Goal: Ask a question

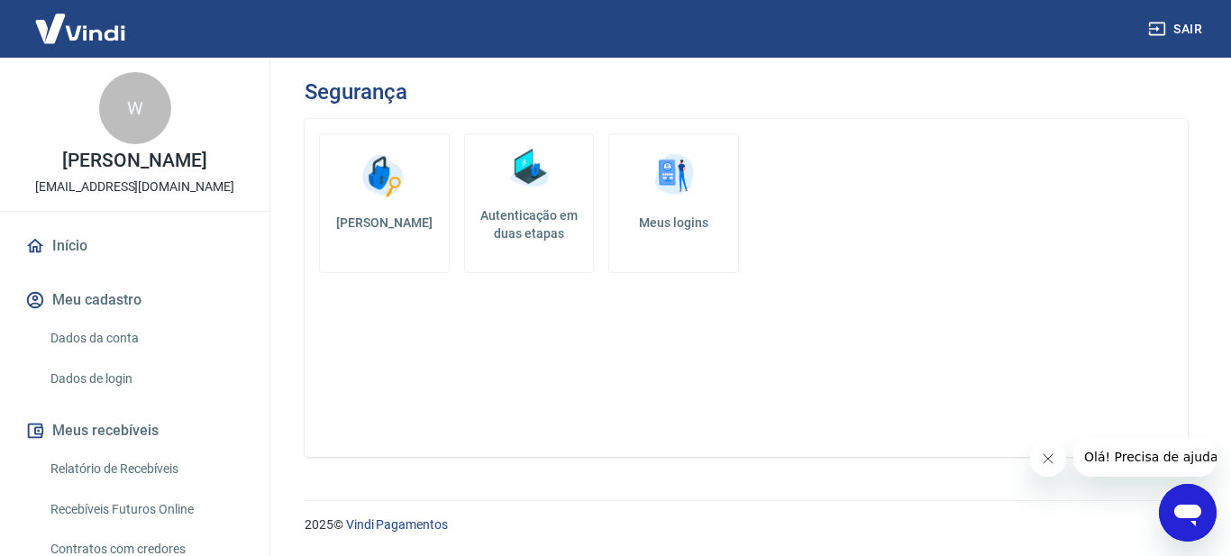
click at [92, 291] on button "Meu cadastro" at bounding box center [135, 300] width 226 height 40
click at [79, 332] on link "Dados da conta" at bounding box center [145, 338] width 205 height 37
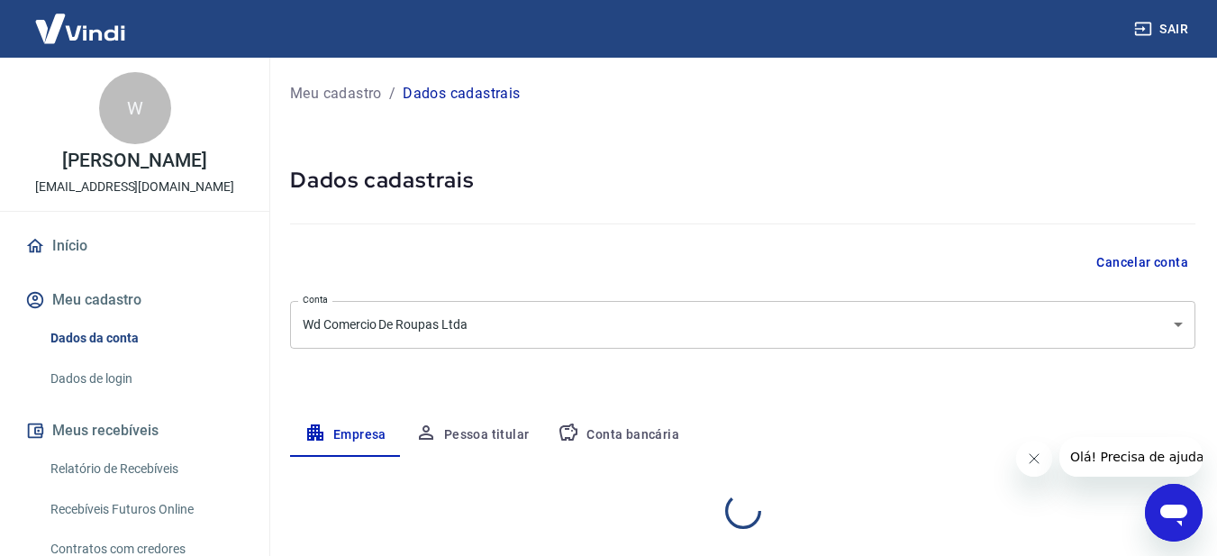
select select "GO"
click at [622, 335] on body "Sair W [PERSON_NAME] [EMAIL_ADDRESS][DOMAIN_NAME] Início Meu cadastro Dados da …" at bounding box center [608, 278] width 1217 height 556
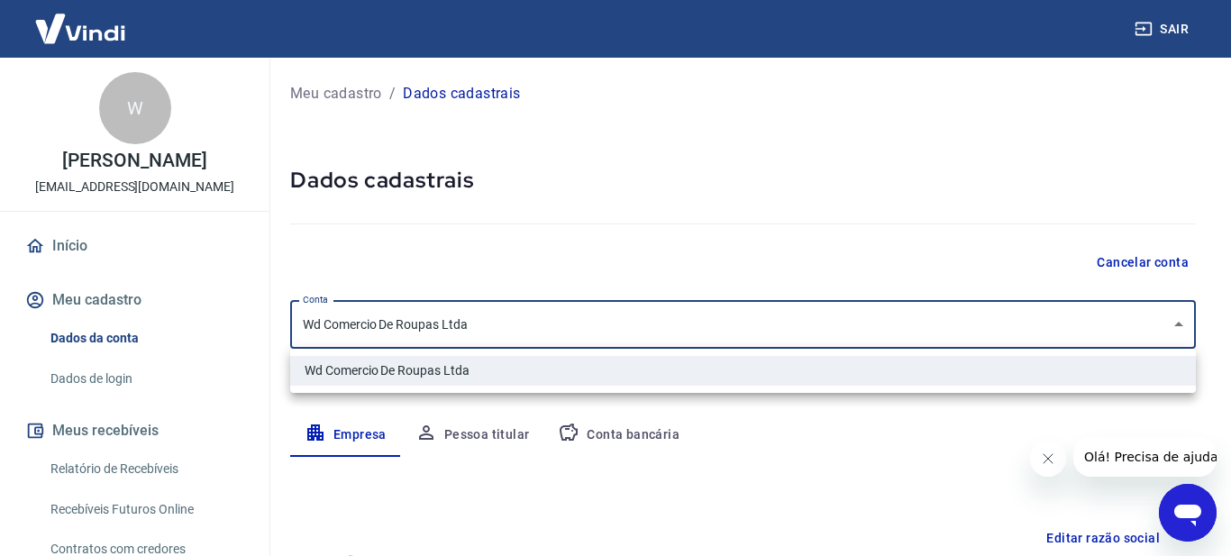
click at [593, 242] on div at bounding box center [615, 278] width 1231 height 556
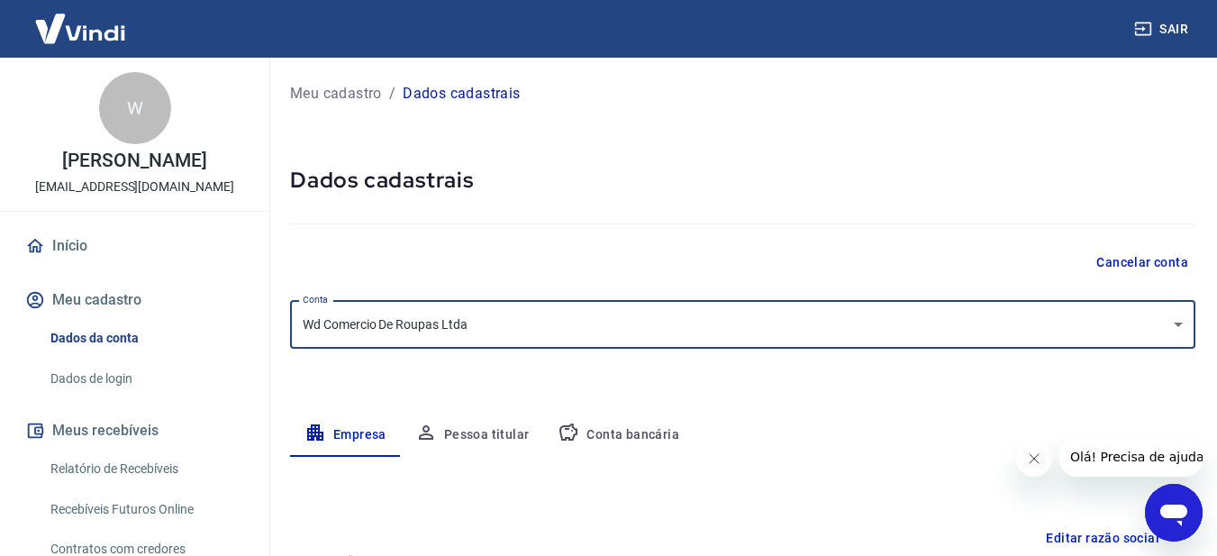
click at [102, 370] on link "Dados de login" at bounding box center [145, 378] width 205 height 37
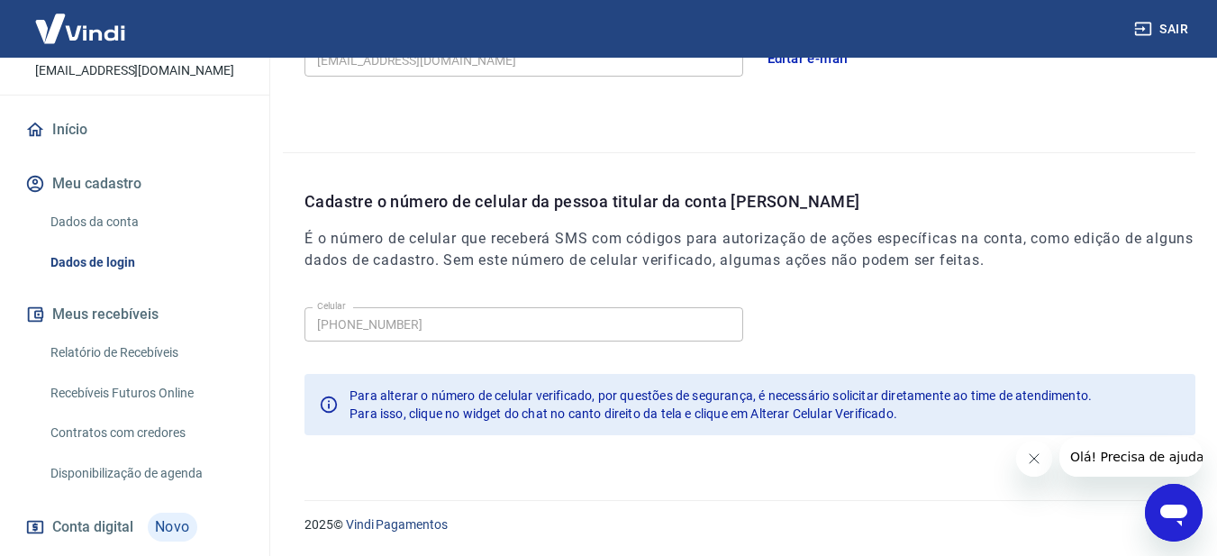
scroll to position [75, 0]
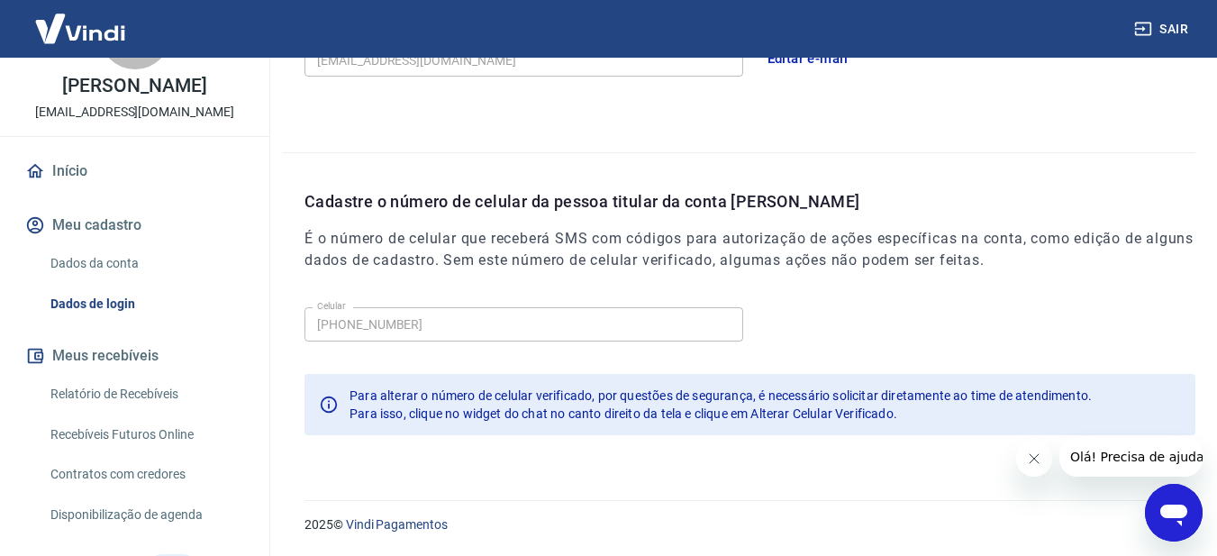
click at [144, 293] on link "Dados de login" at bounding box center [145, 304] width 205 height 37
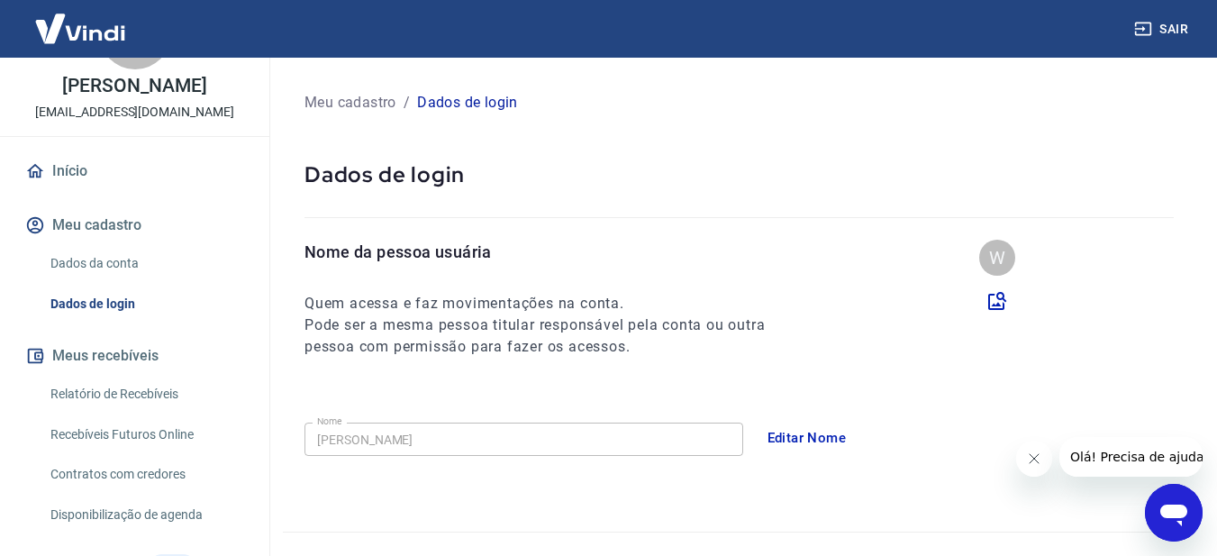
scroll to position [0, 0]
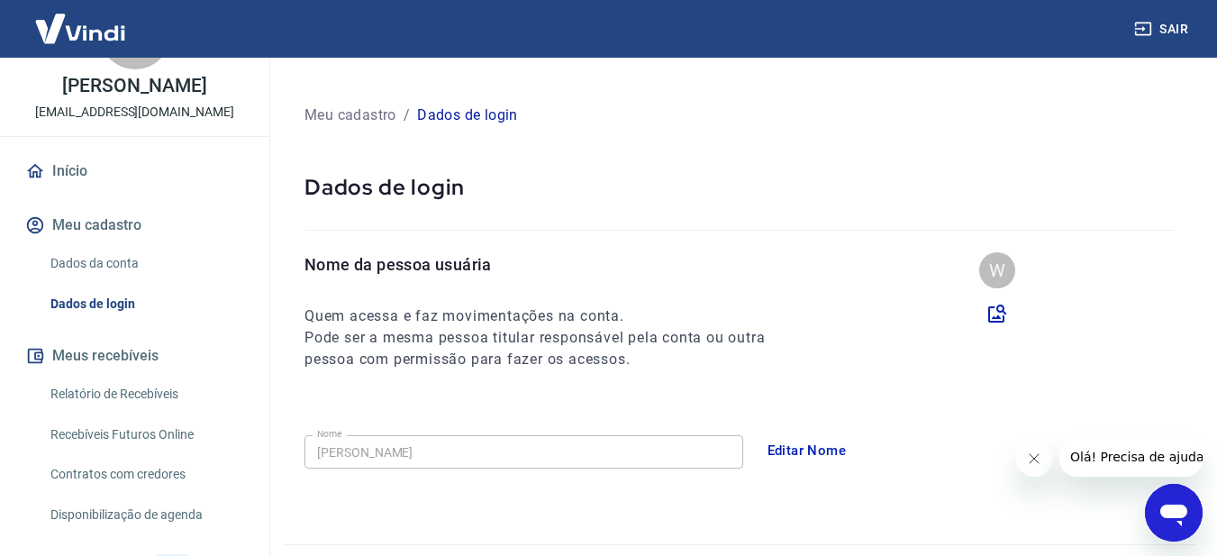
click at [468, 106] on p "Dados de login" at bounding box center [467, 116] width 101 height 22
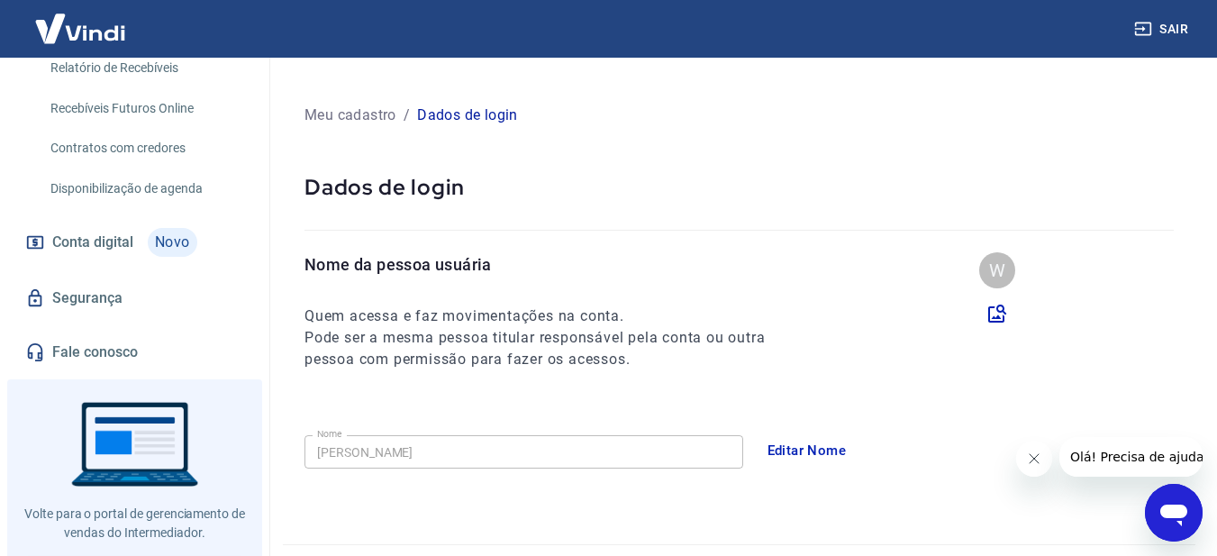
scroll to position [435, 0]
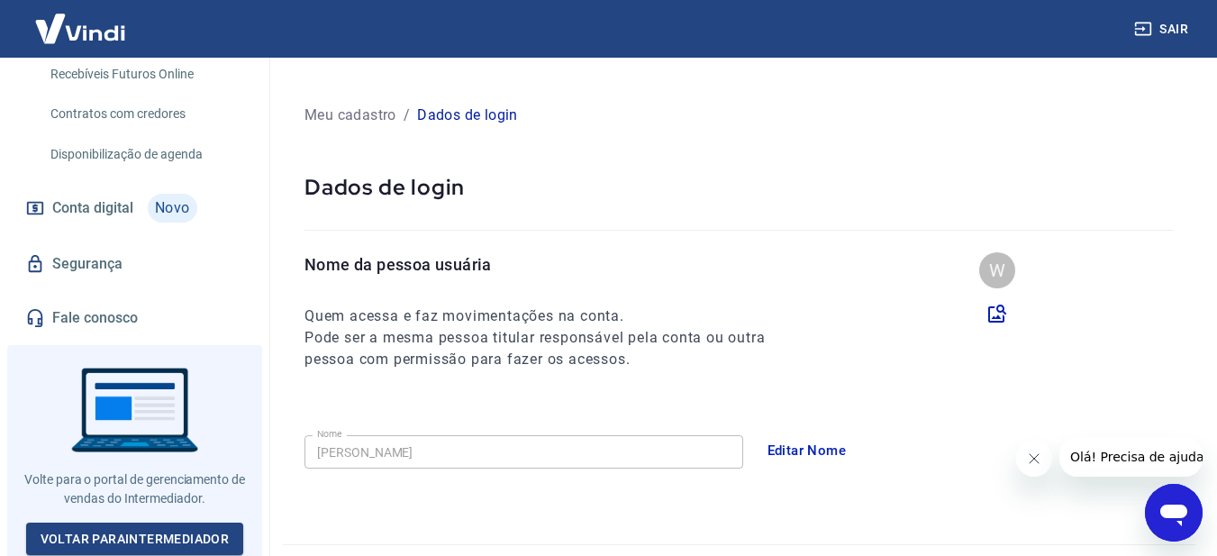
click at [84, 307] on link "Fale conosco" at bounding box center [135, 318] width 226 height 40
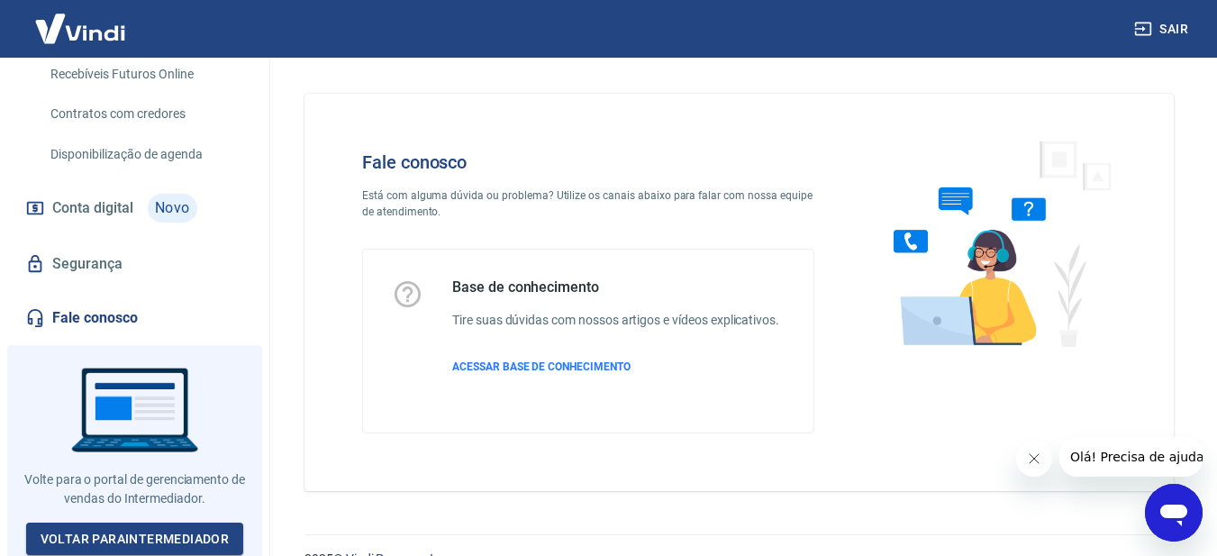
click at [1039, 456] on icon "Fechar mensagem da empresa" at bounding box center [1033, 458] width 14 height 14
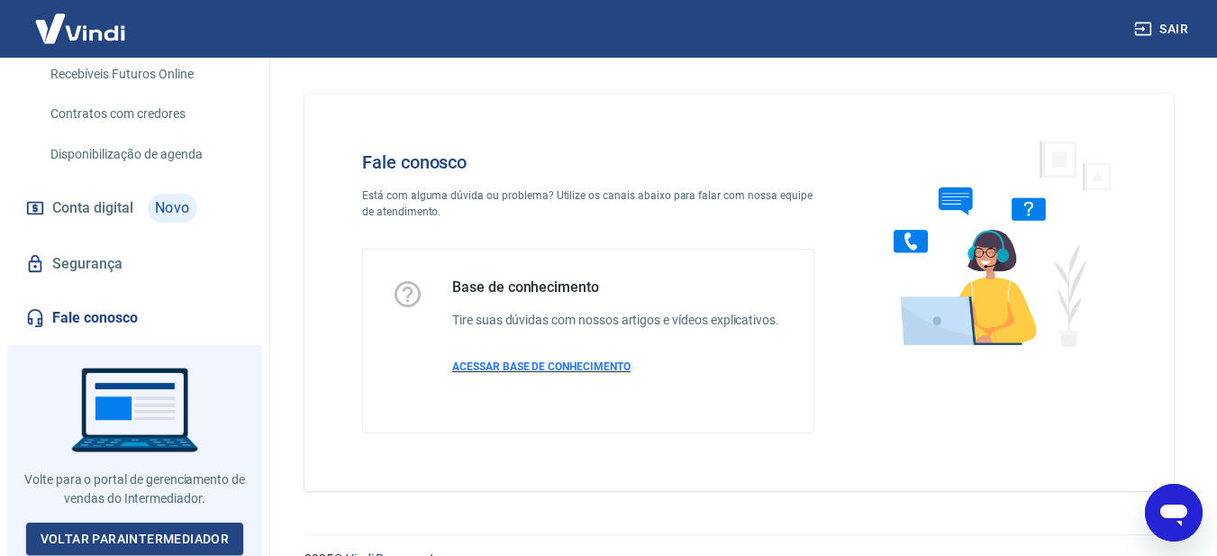
click at [556, 362] on span "ACESSAR BASE DE CONHECIMENTO" at bounding box center [541, 366] width 178 height 13
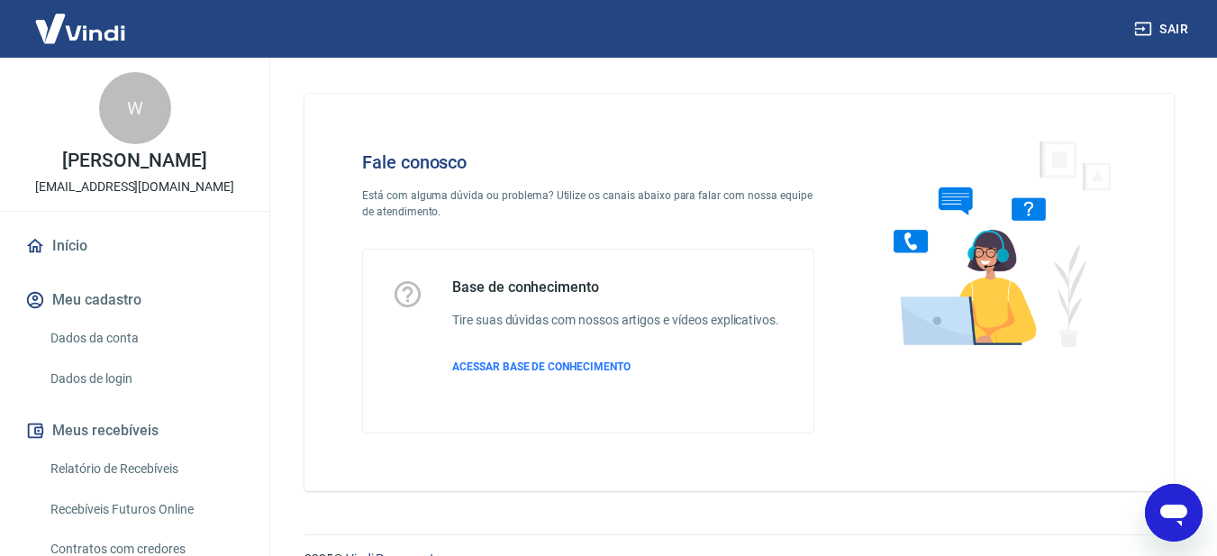
click at [135, 147] on div "W [PERSON_NAME] [PERSON_NAME][EMAIL_ADDRESS][DOMAIN_NAME]" at bounding box center [134, 134] width 269 height 153
click at [131, 101] on div "W" at bounding box center [135, 108] width 72 height 72
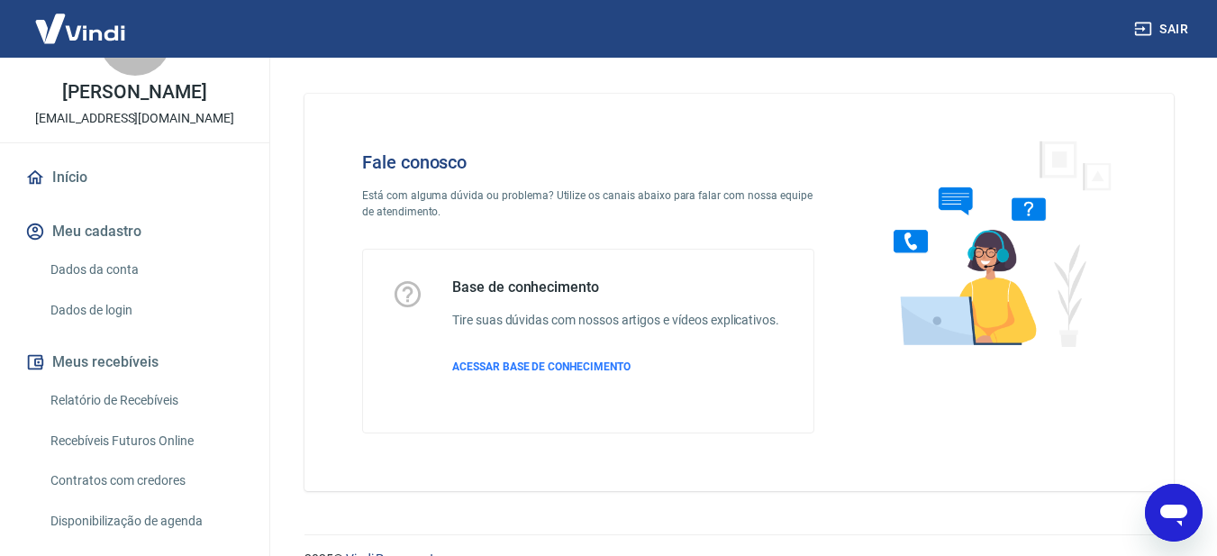
scroll to position [270, 0]
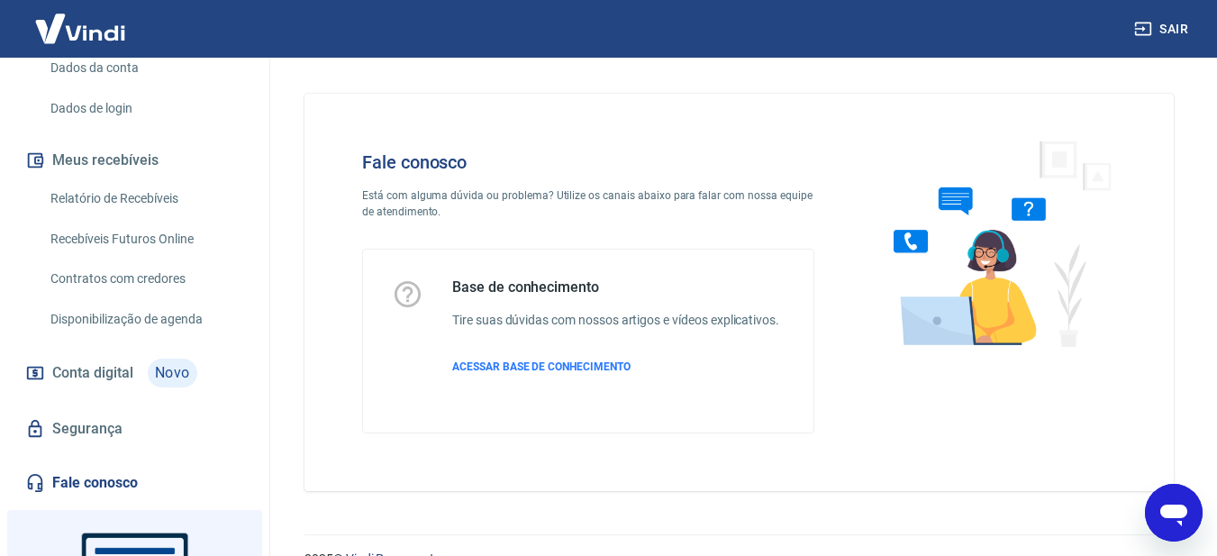
click at [122, 426] on link "Segurança" at bounding box center [135, 429] width 226 height 40
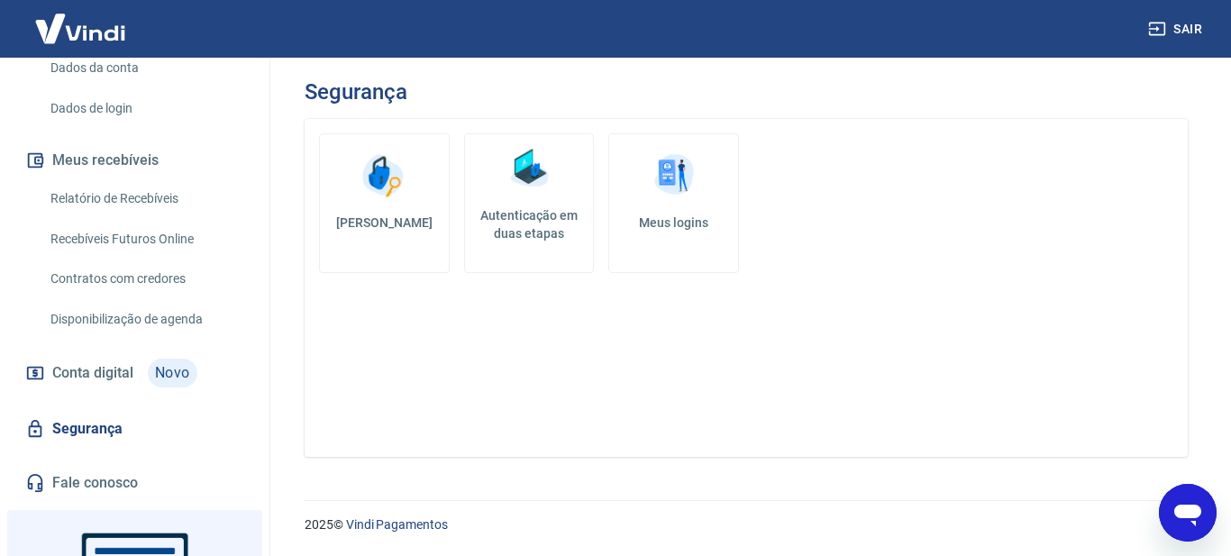
click at [696, 202] on img at bounding box center [674, 176] width 54 height 54
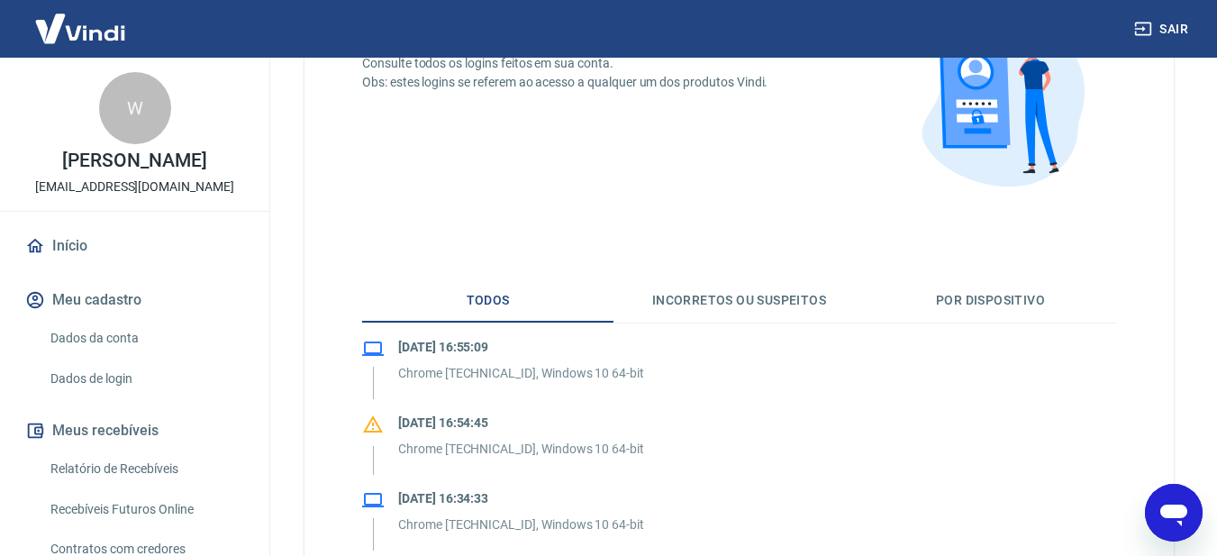
click at [123, 389] on link "Dados de login" at bounding box center [145, 378] width 205 height 37
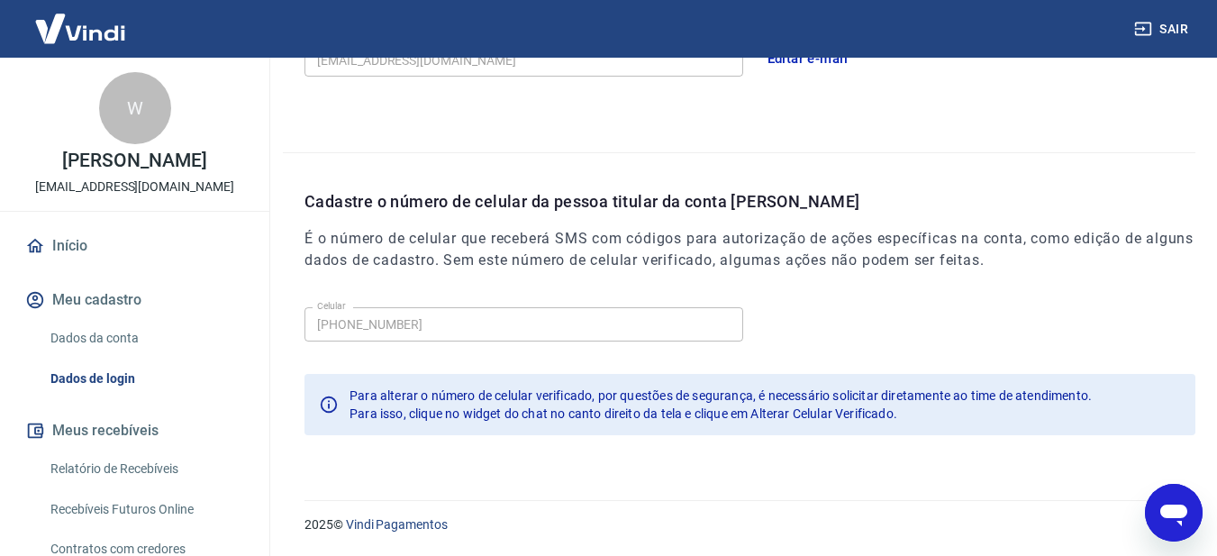
click at [121, 115] on div "W" at bounding box center [135, 108] width 72 height 72
click at [42, 32] on img at bounding box center [80, 28] width 117 height 55
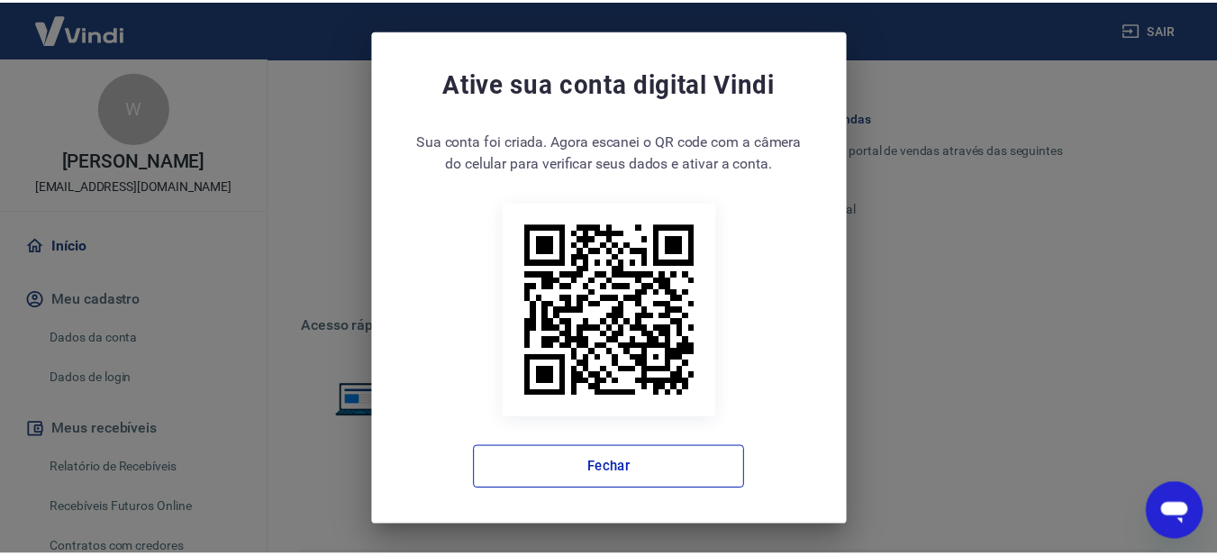
scroll to position [987, 0]
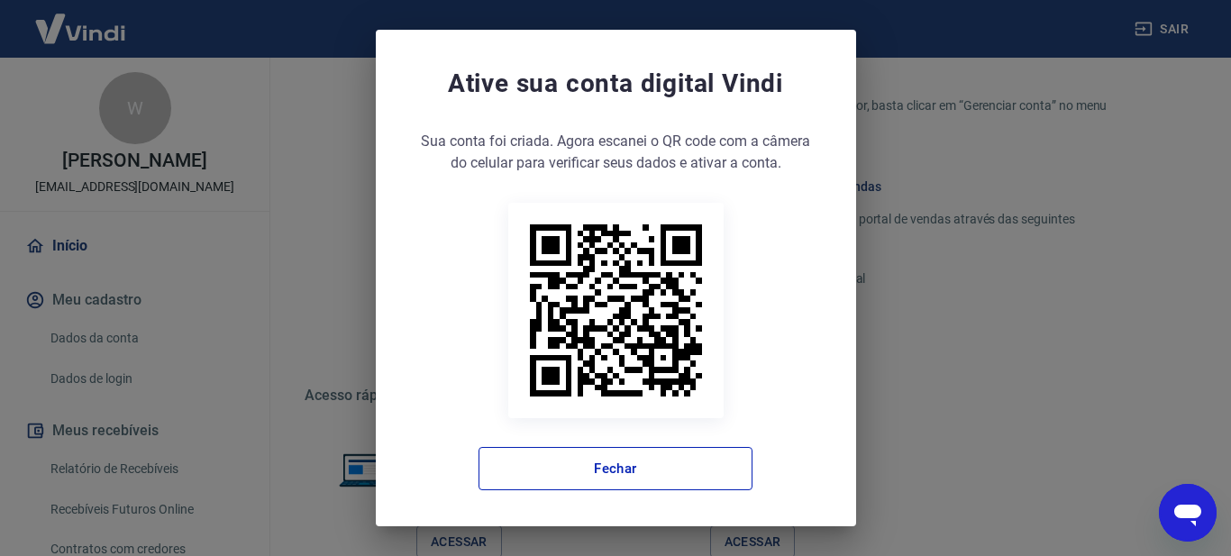
click at [573, 446] on div "Sua conta foi criada. Agora clique no botão abaixo para verificar seus dados e …" at bounding box center [616, 310] width 408 height 359
click at [603, 473] on button "Fechar" at bounding box center [615, 468] width 274 height 43
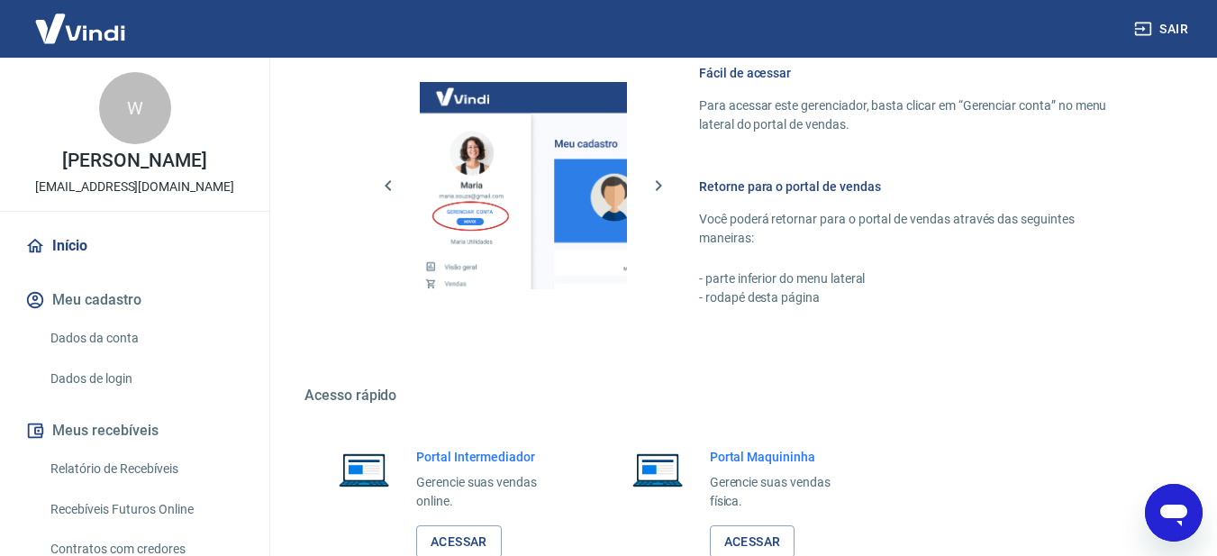
click at [136, 246] on link "Início" at bounding box center [135, 246] width 226 height 40
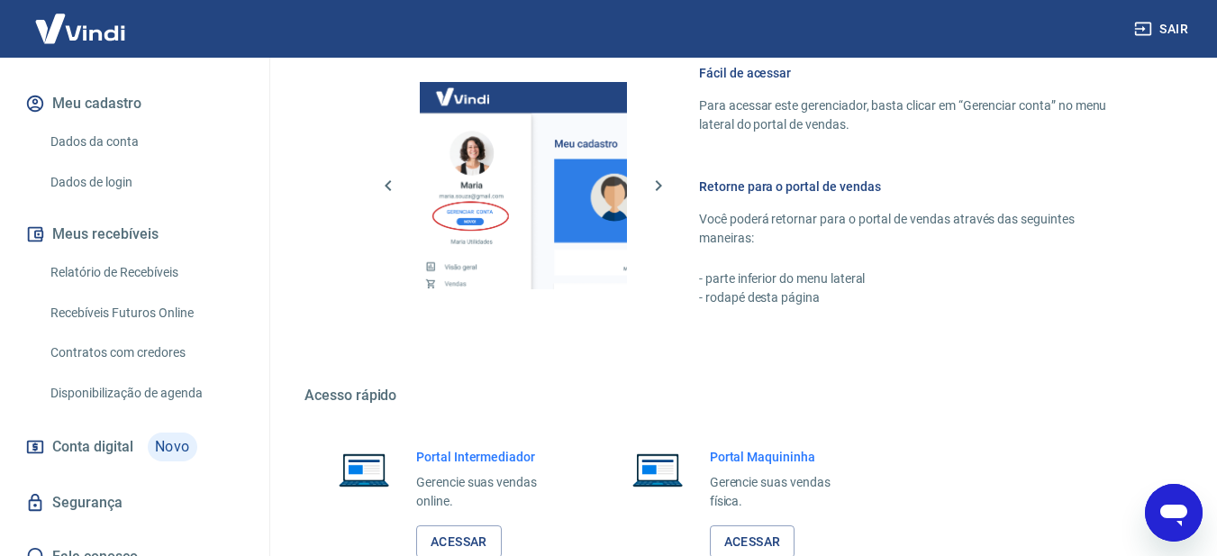
scroll to position [270, 0]
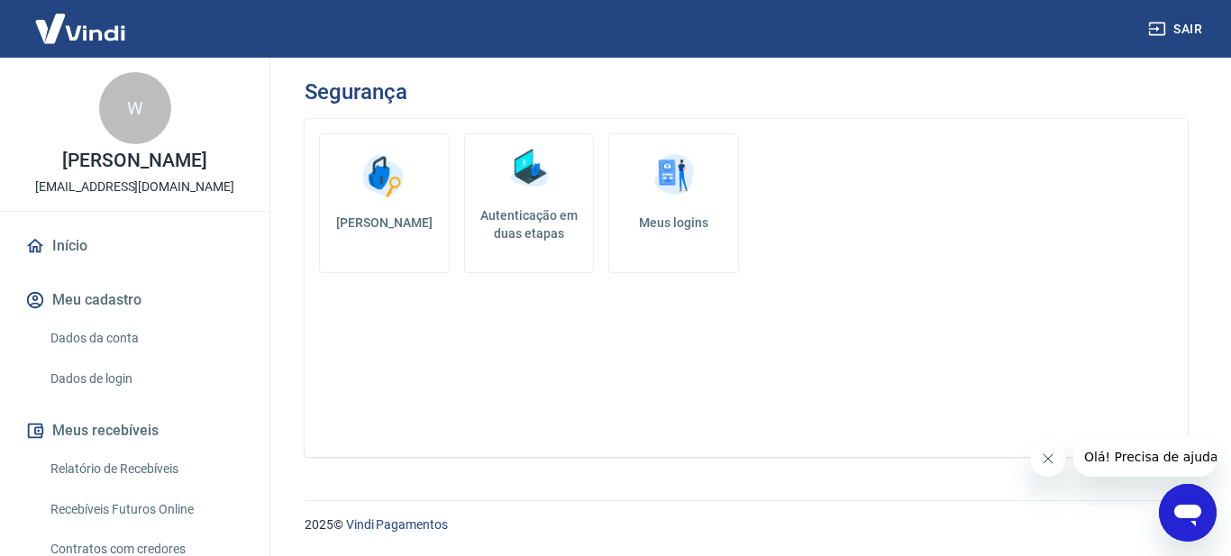
click at [96, 291] on button "Meu cadastro" at bounding box center [135, 300] width 226 height 40
click at [86, 341] on link "Dados da conta" at bounding box center [145, 338] width 205 height 37
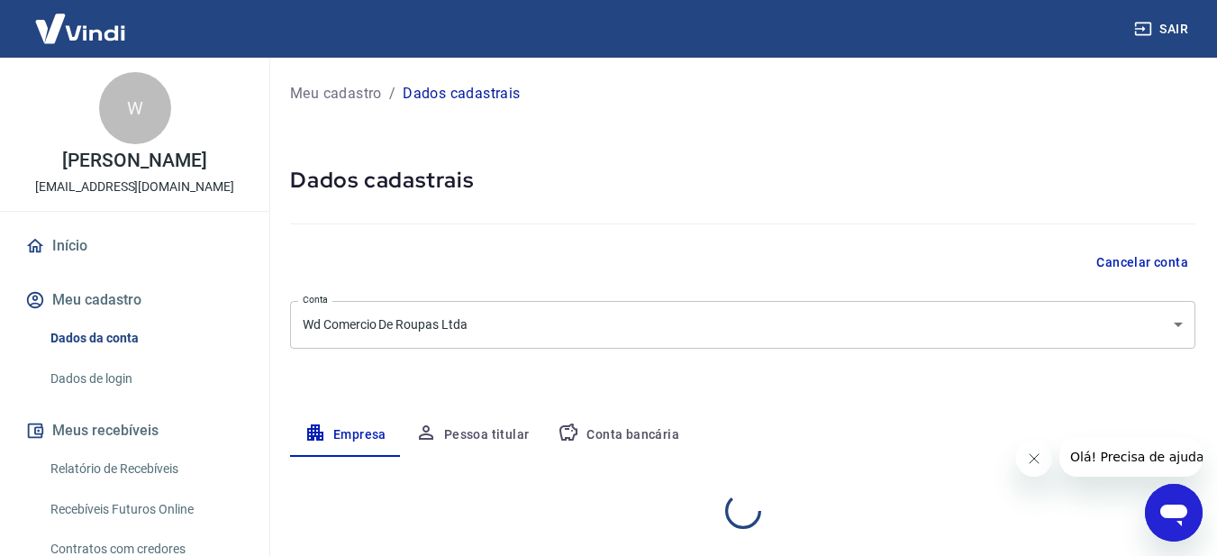
select select "GO"
click at [68, 371] on link "Dados de login" at bounding box center [145, 378] width 205 height 37
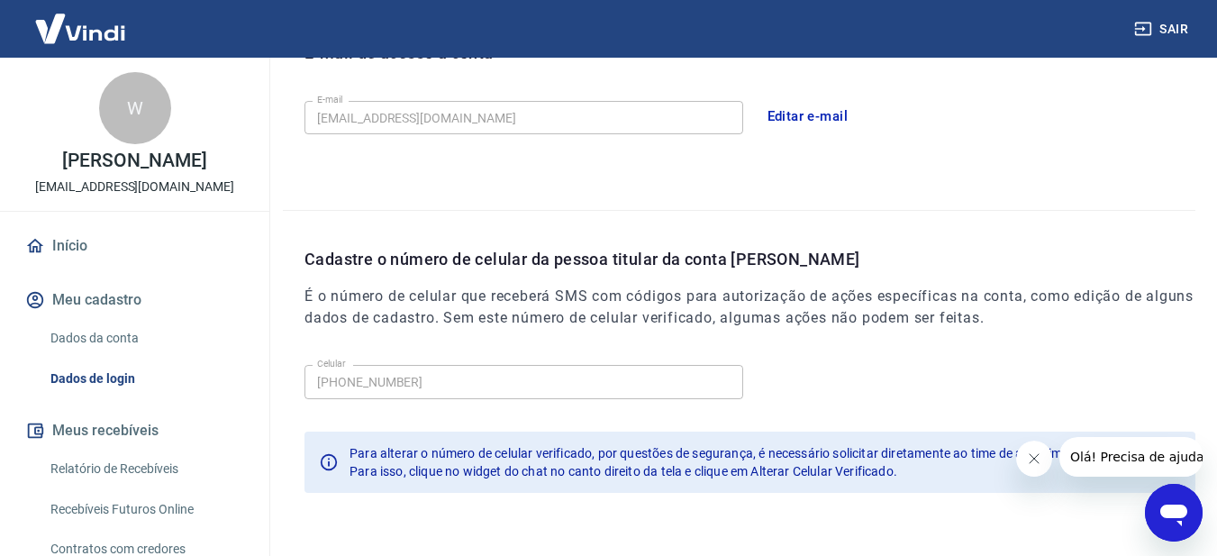
scroll to position [598, 0]
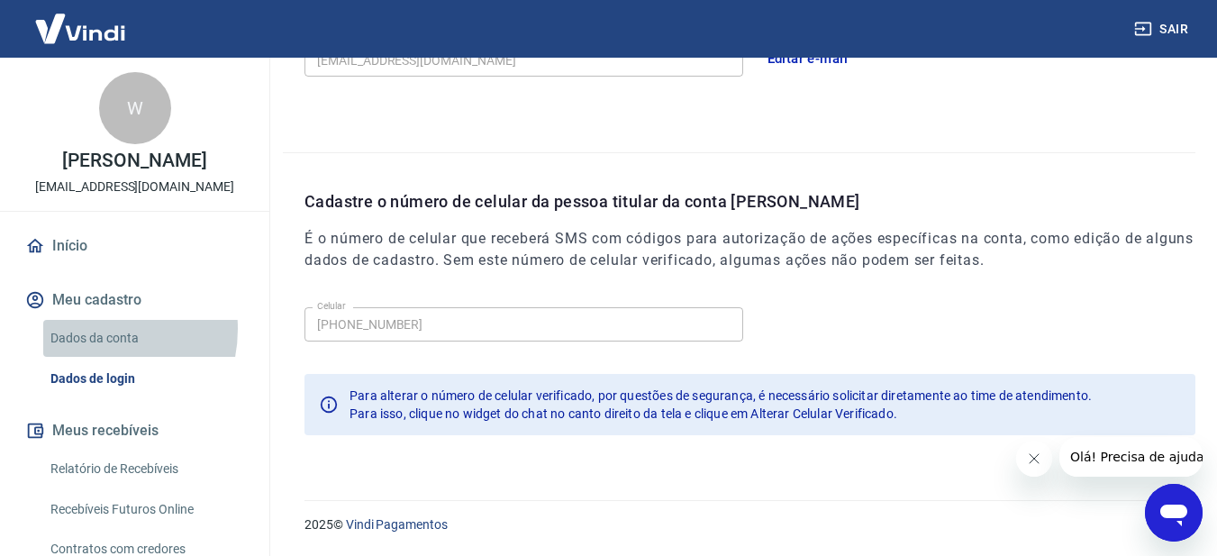
click at [88, 329] on link "Dados da conta" at bounding box center [145, 338] width 205 height 37
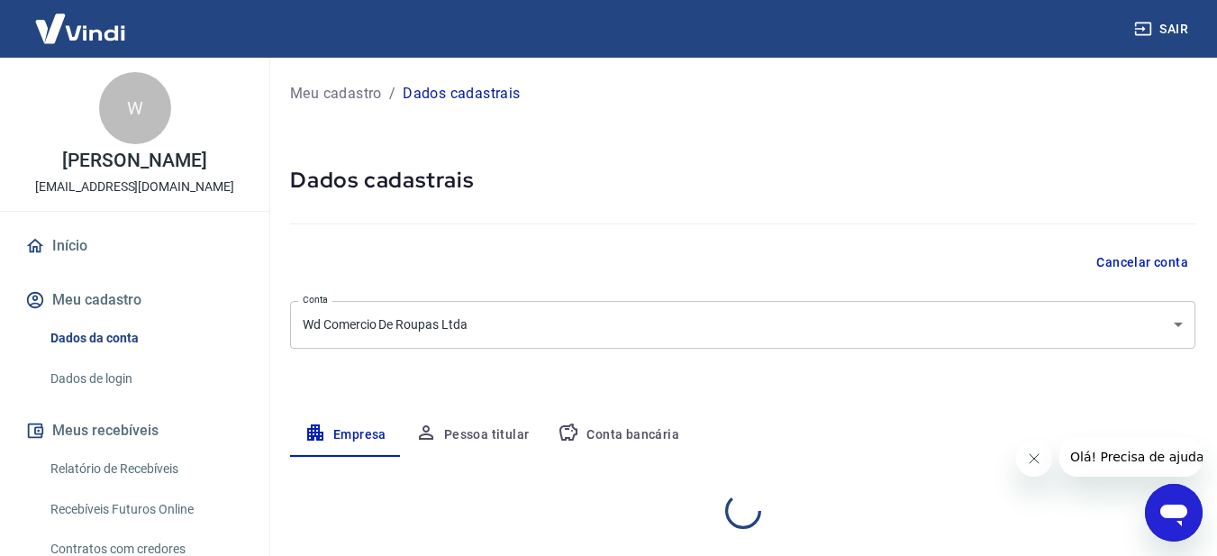
select select "GO"
click at [595, 337] on body "Sair W [PERSON_NAME] [EMAIL_ADDRESS][DOMAIN_NAME] Início Meu cadastro Dados da …" at bounding box center [608, 278] width 1217 height 556
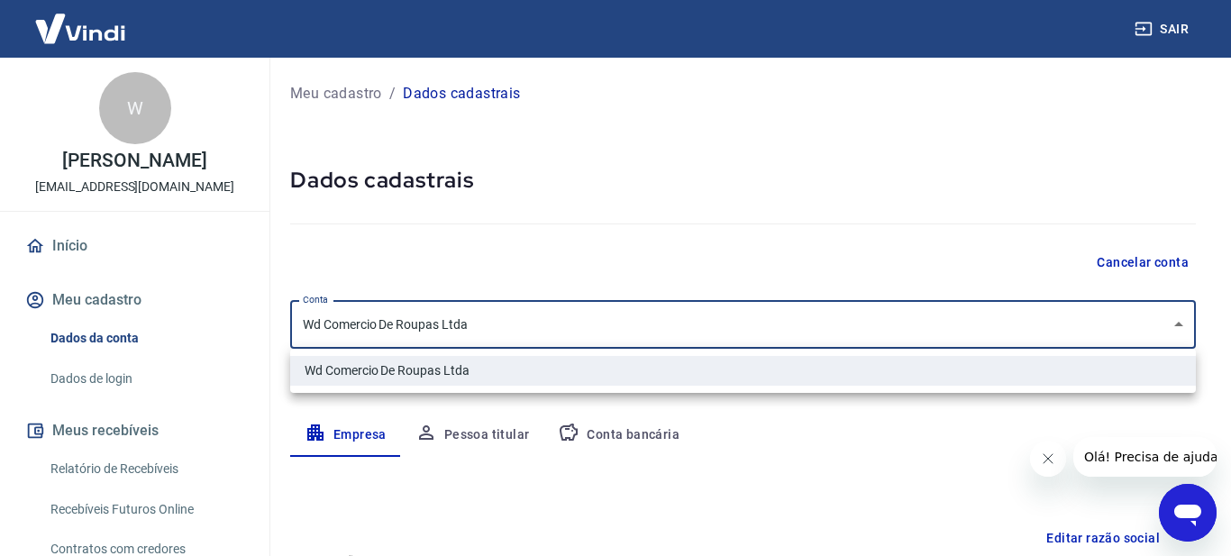
click at [587, 249] on div at bounding box center [615, 278] width 1231 height 556
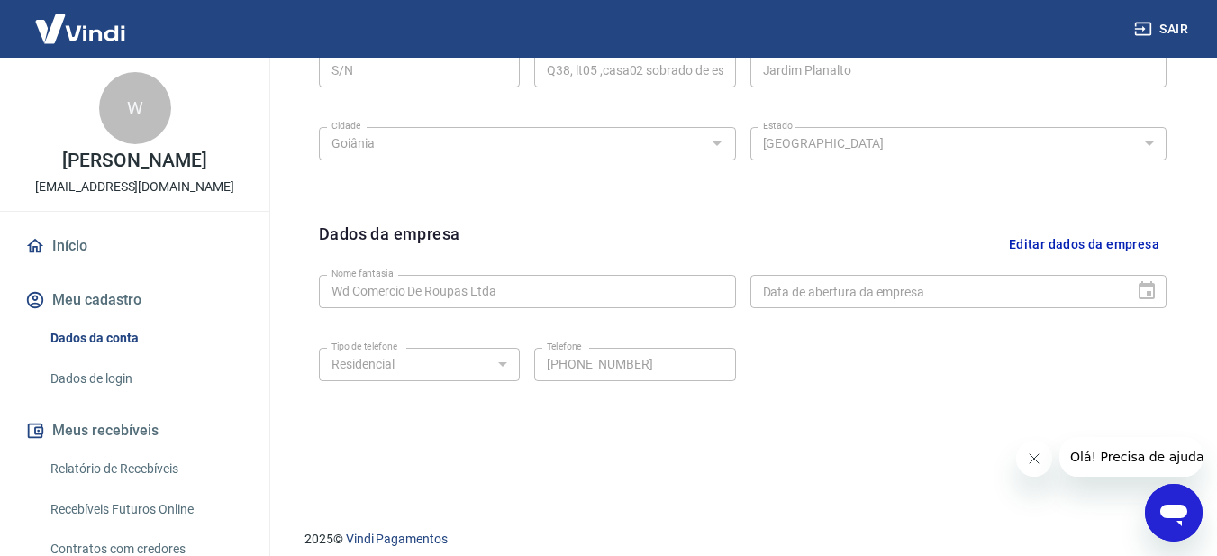
scroll to position [743, 0]
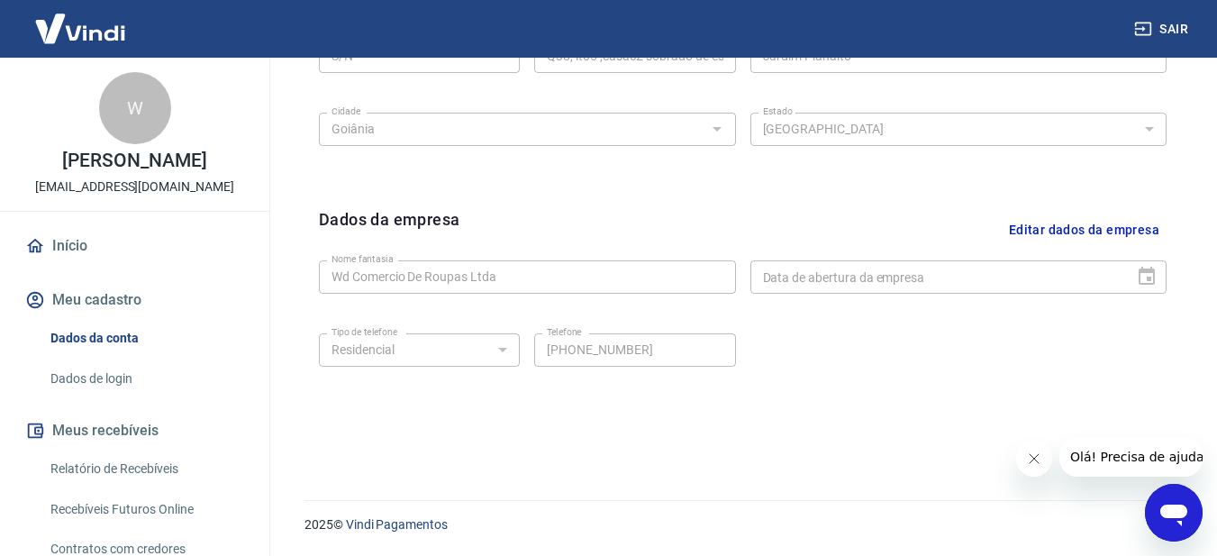
click at [150, 373] on link "Dados de login" at bounding box center [145, 378] width 205 height 37
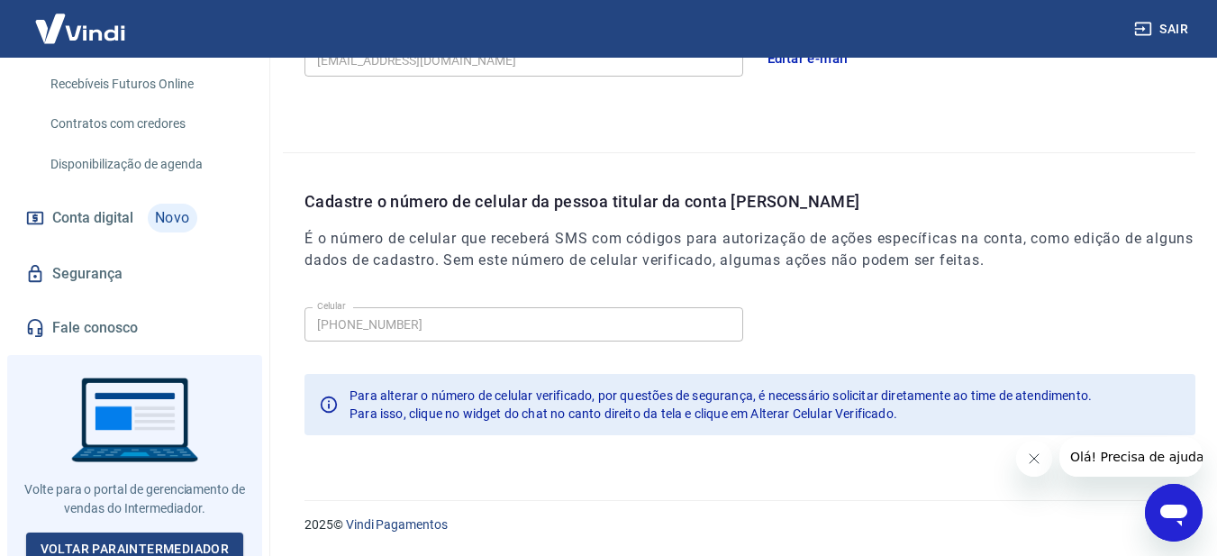
scroll to position [435, 0]
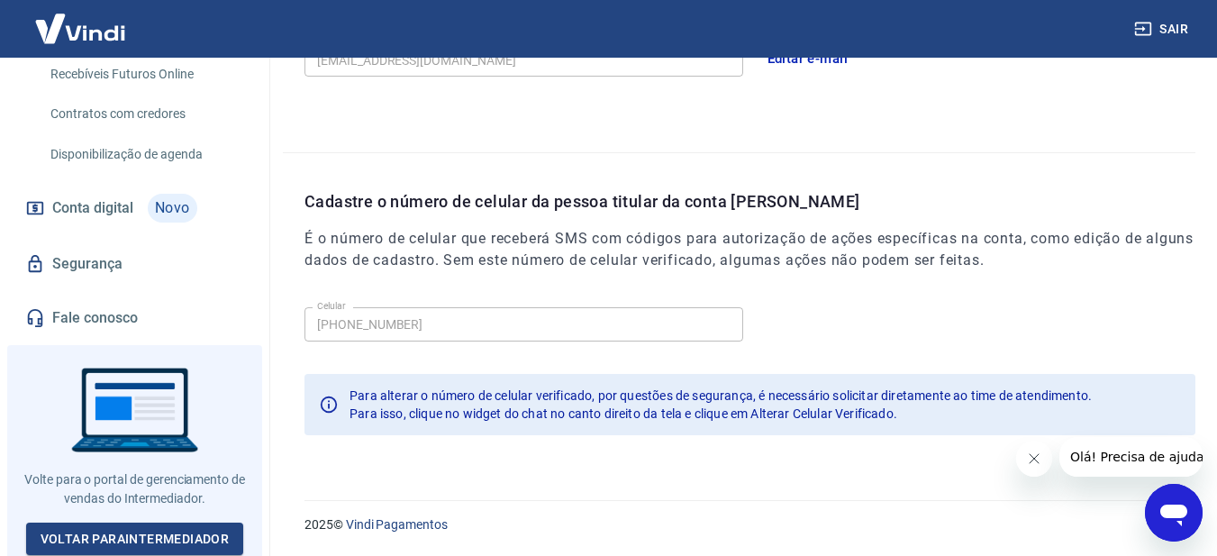
drag, startPoint x: 78, startPoint y: 278, endPoint x: 77, endPoint y: 287, distance: 9.1
click at [79, 279] on link "Segurança" at bounding box center [135, 264] width 226 height 40
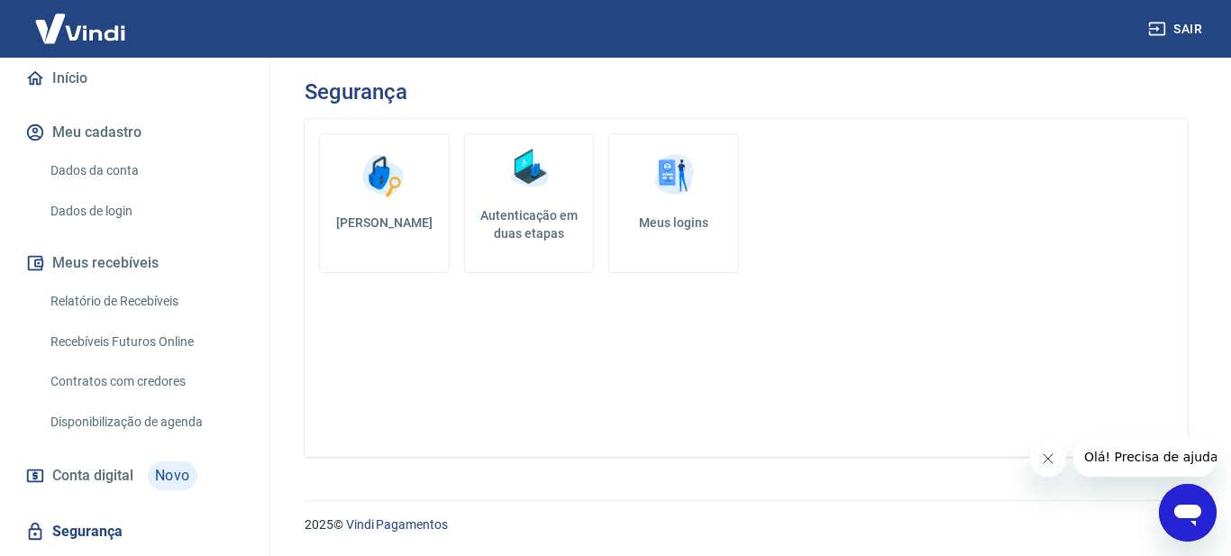
scroll to position [165, 0]
click at [1183, 507] on icon "Abrir janela de mensagens" at bounding box center [1187, 516] width 27 height 22
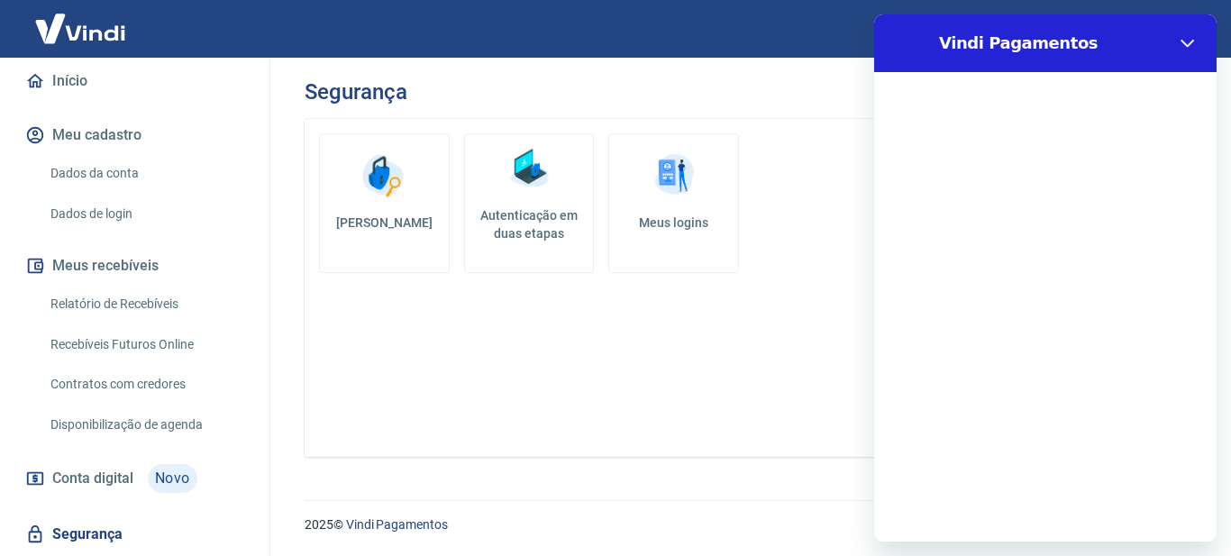
scroll to position [0, 0]
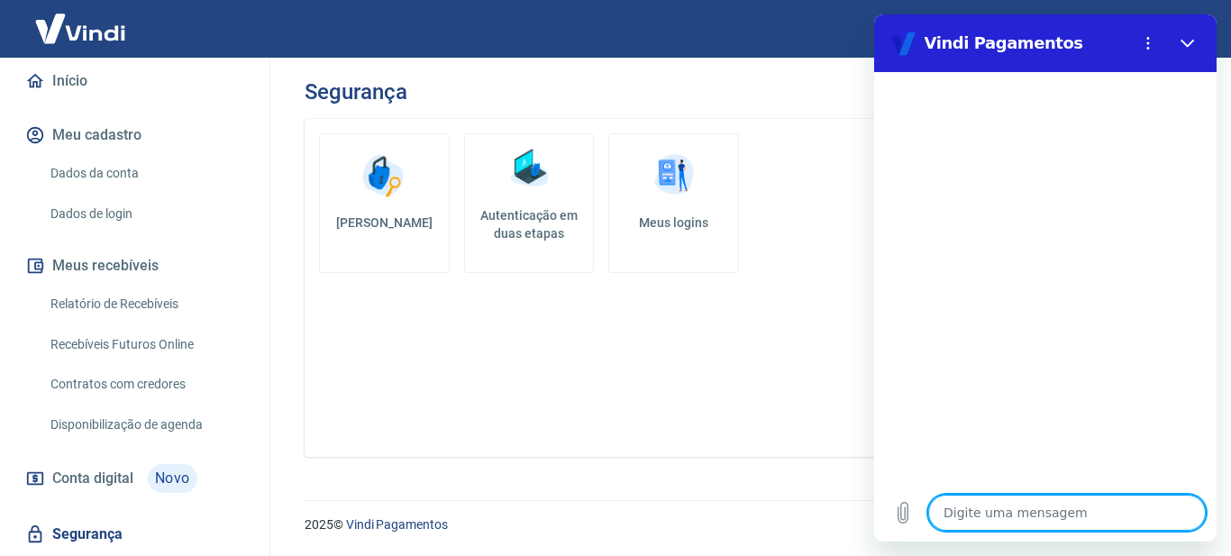
type textarea "P"
type textarea "x"
type textarea "PR"
type textarea "x"
type textarea "PRE"
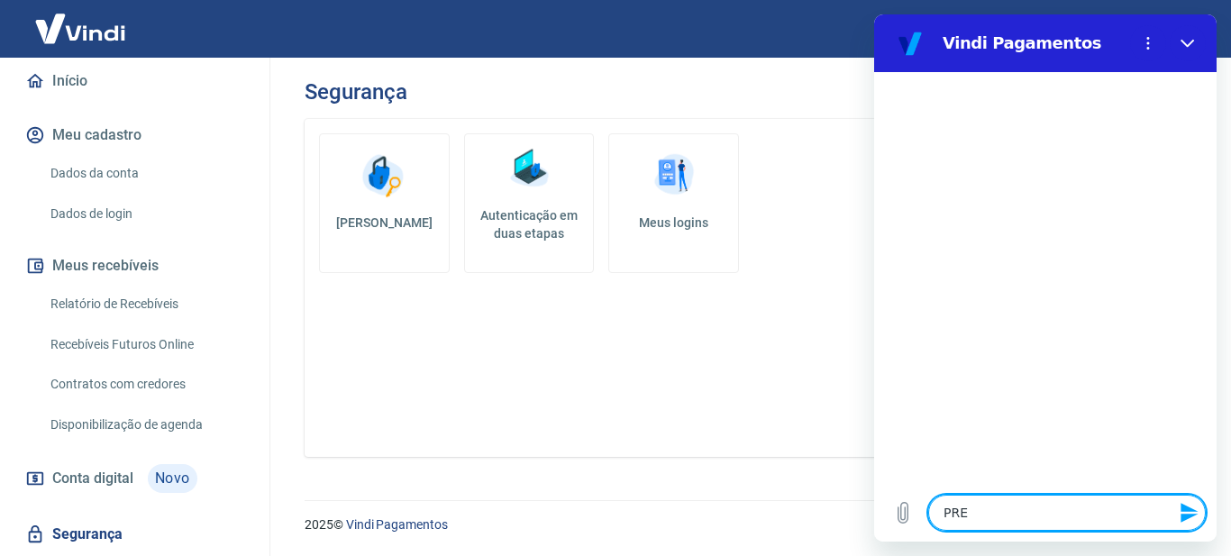
type textarea "x"
type textarea "PREC"
type textarea "x"
type textarea "PRECI"
type textarea "x"
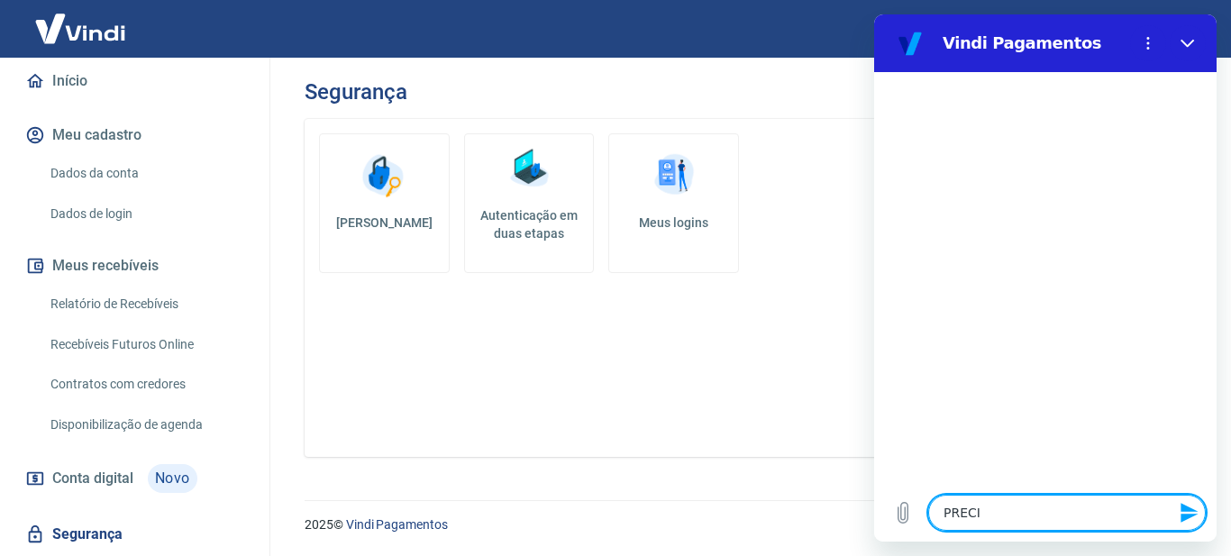
type textarea "PRECIS"
type textarea "x"
type textarea "PRECISO"
type textarea "x"
type textarea "PRECISO"
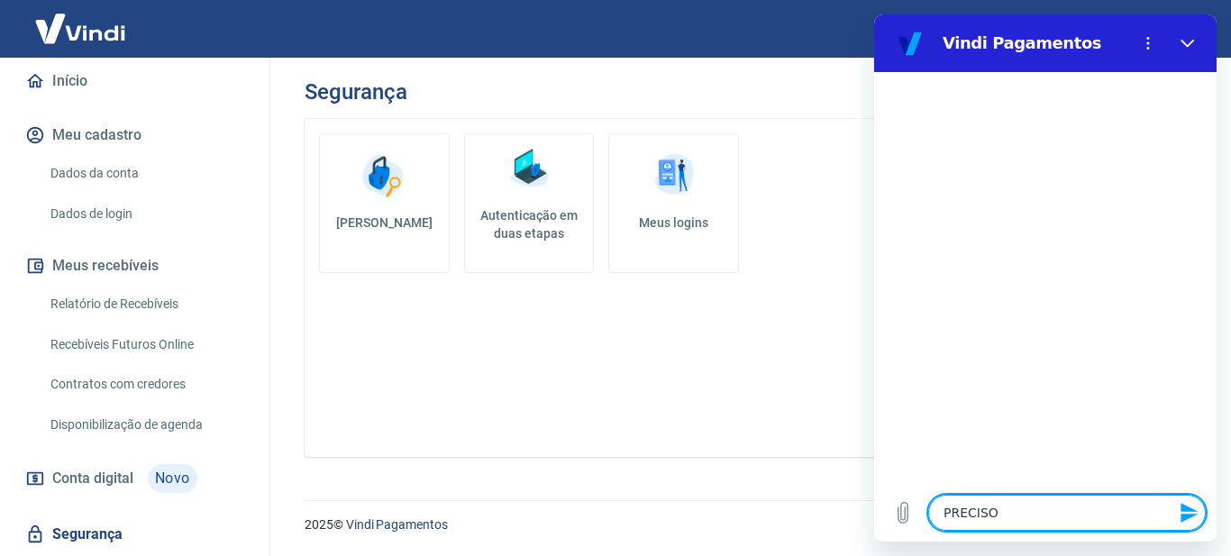
type textarea "x"
type textarea "PRECISO D"
type textarea "x"
type textarea "PRECISO DO"
type textarea "x"
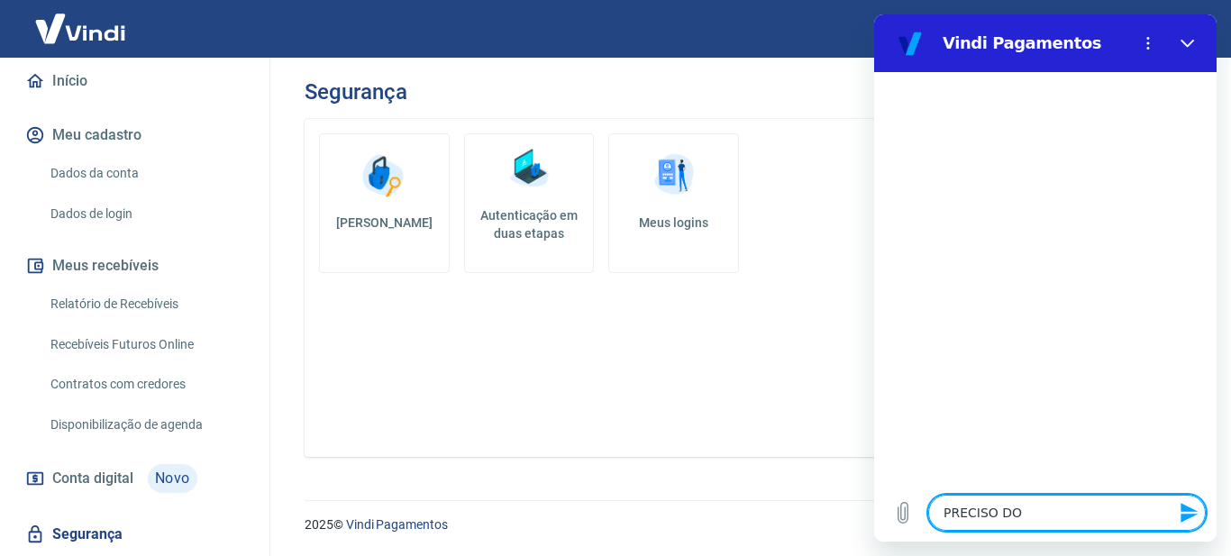
type textarea "PRECISO DO"
type textarea "x"
type textarea "PRECISO DO I"
type textarea "x"
type textarea "PRECISO DO ID"
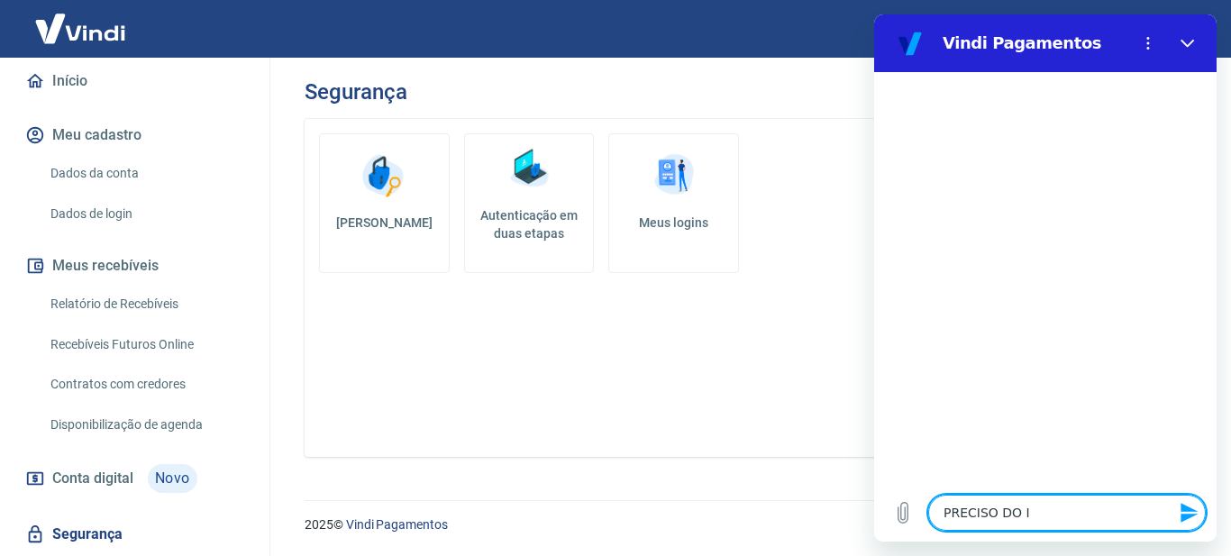
type textarea "x"
type textarea "PRECISO DO ID"
type textarea "x"
type textarea "PRECISO DO ID D"
type textarea "x"
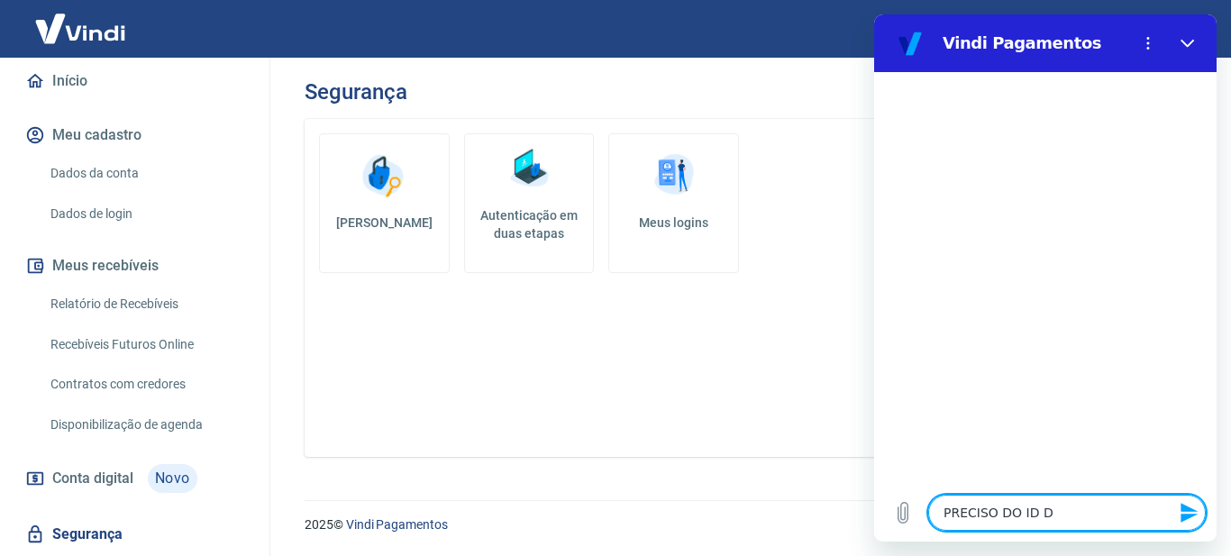
type textarea "PRECISO DO ID DA"
type textarea "x"
type textarea "PRECISO DO ID DA"
type textarea "x"
type textarea "PRECISO DO ID DA L"
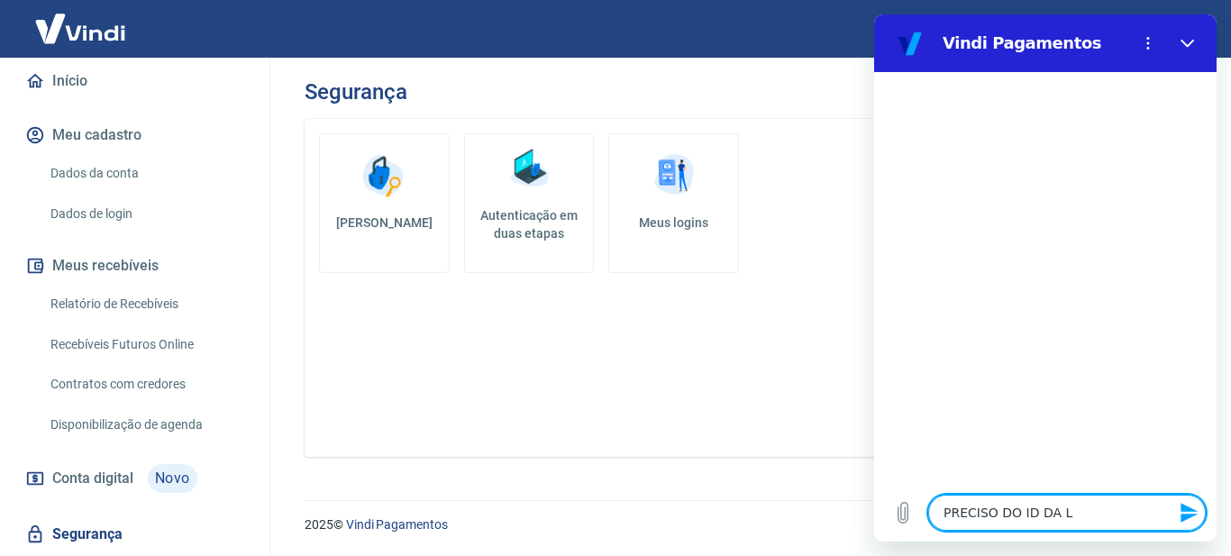
type textarea "x"
type textarea "PRECISO DO ID DA LO"
type textarea "x"
type textarea "PRECISO DO ID DA LOJ"
type textarea "x"
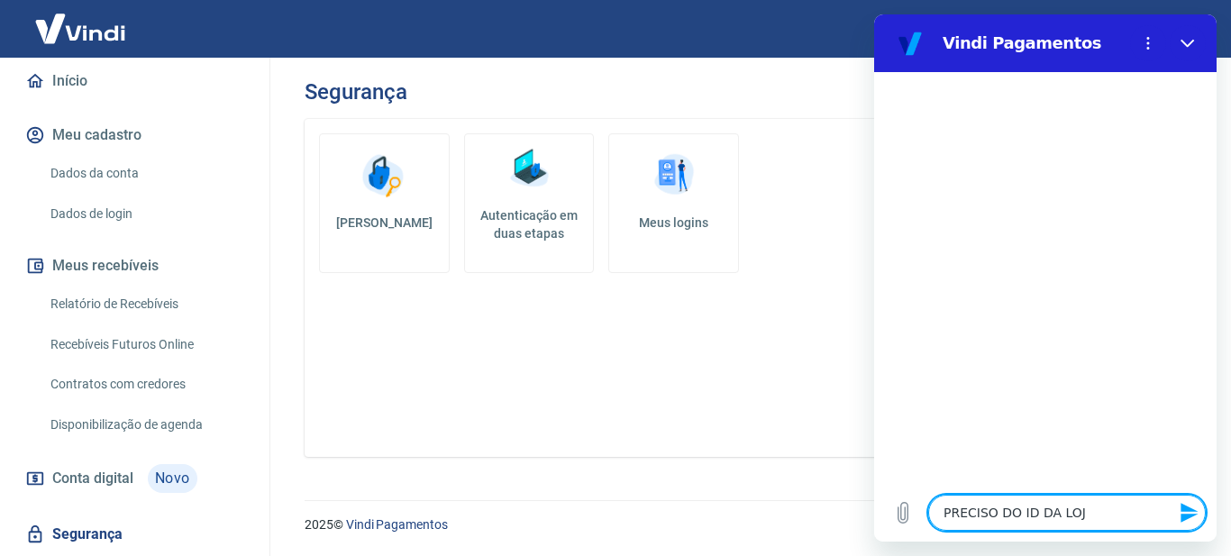
type textarea "PRECISO DO ID DA LOJA"
type textarea "x"
type textarea "PRECISO DO ID DA LOJA"
type textarea "x"
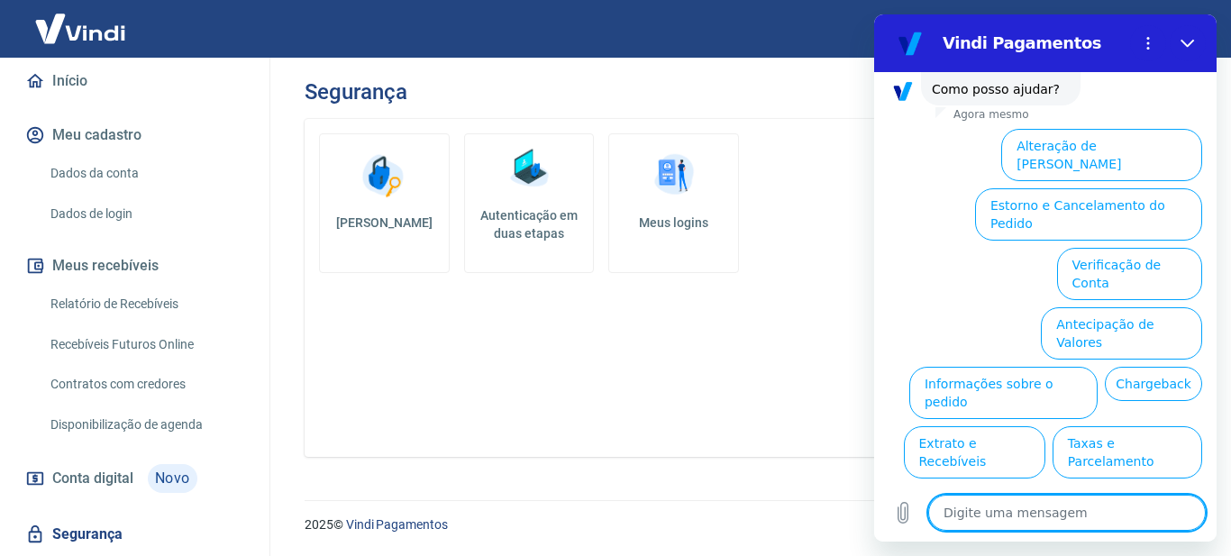
scroll to position [146, 0]
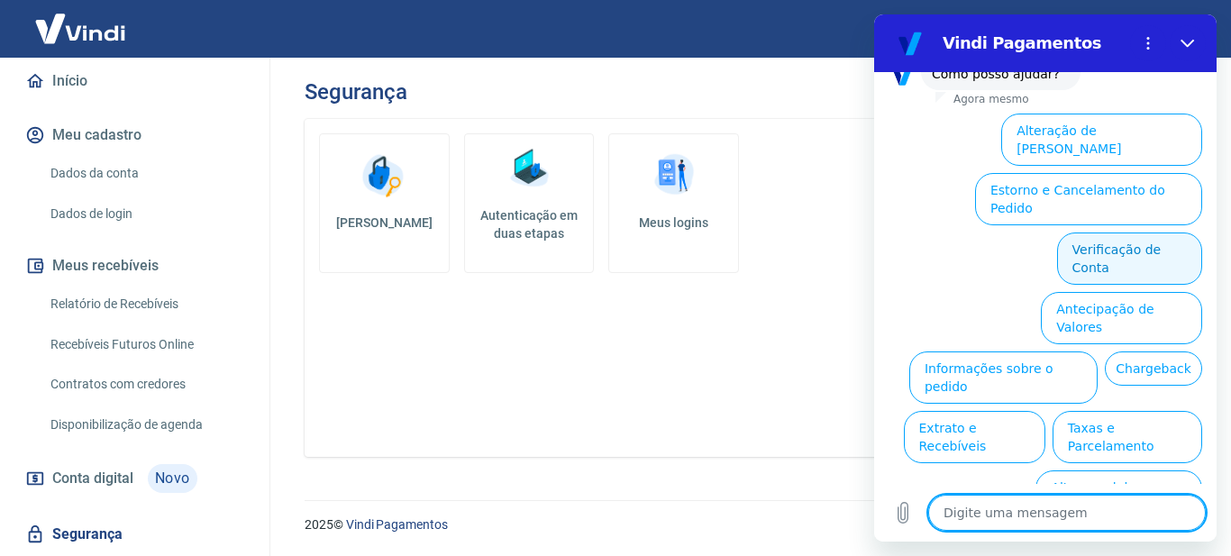
click at [1110, 232] on button "Verificação de Conta" at bounding box center [1129, 258] width 145 height 52
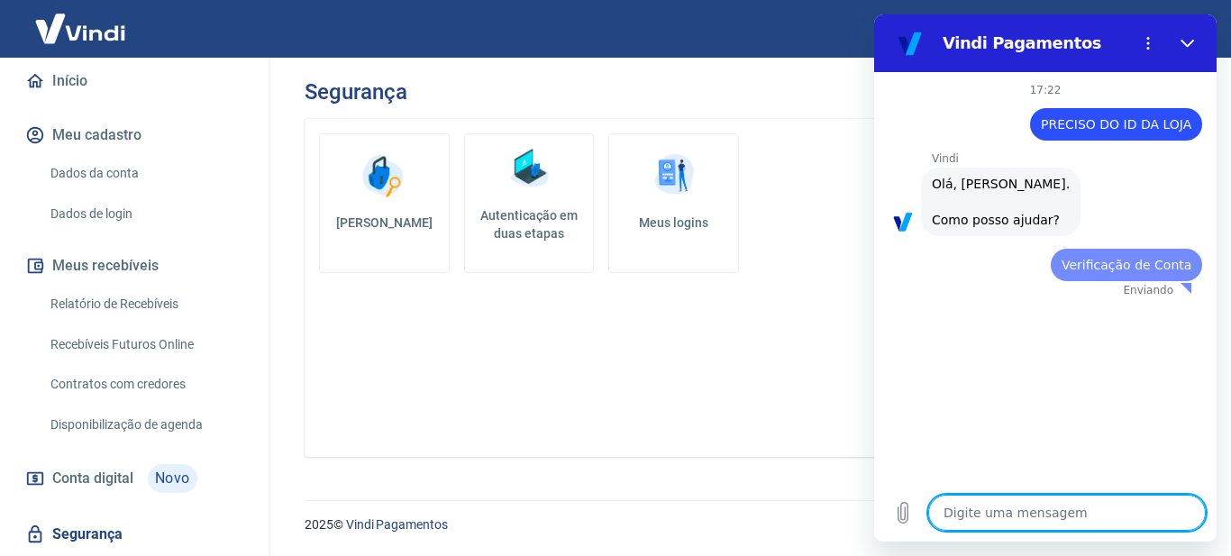
scroll to position [0, 0]
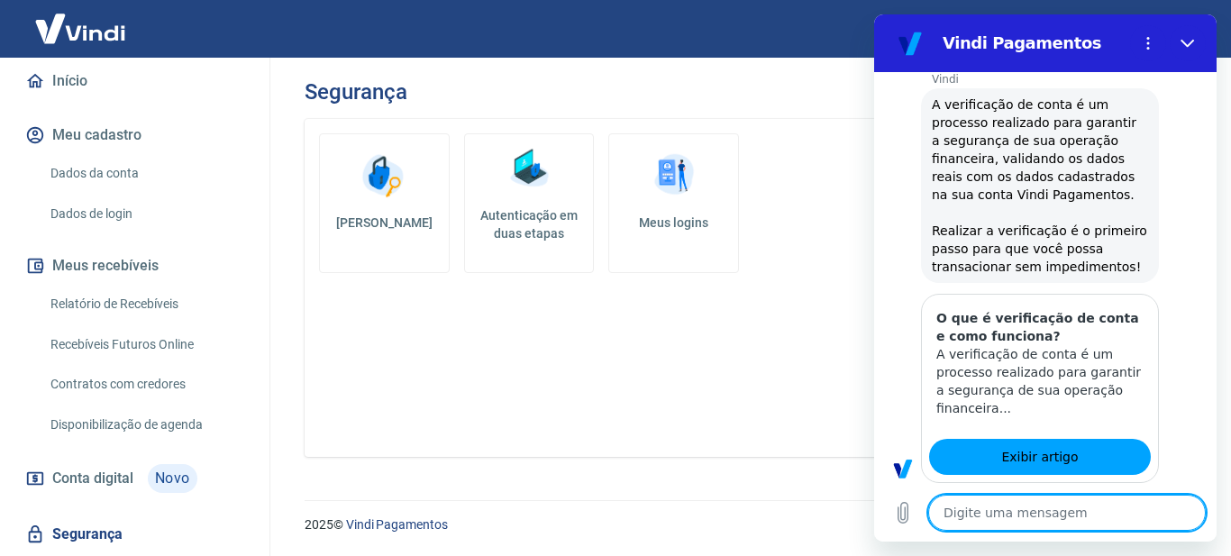
type textarea "x"
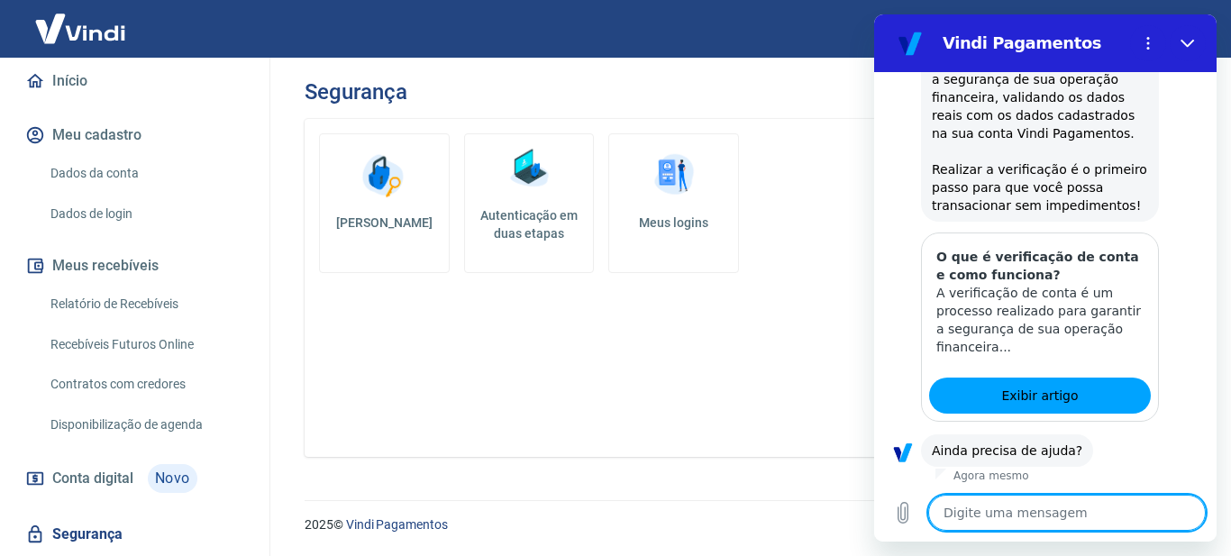
scroll to position [324, 0]
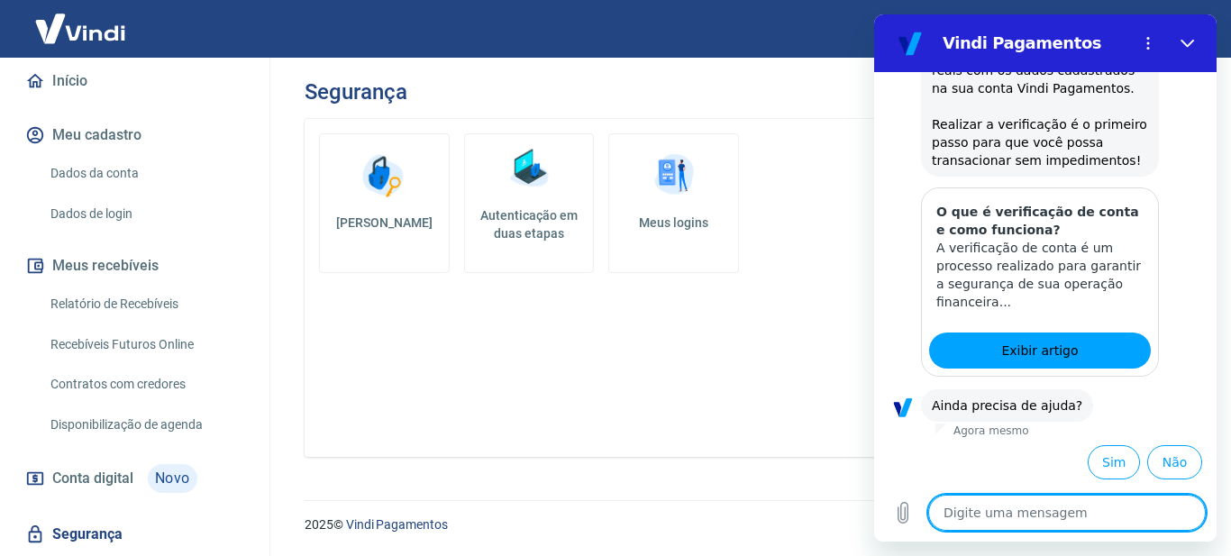
click at [1027, 515] on textarea at bounding box center [1067, 513] width 278 height 36
type textarea "P"
type textarea "x"
type textarea "PR"
type textarea "x"
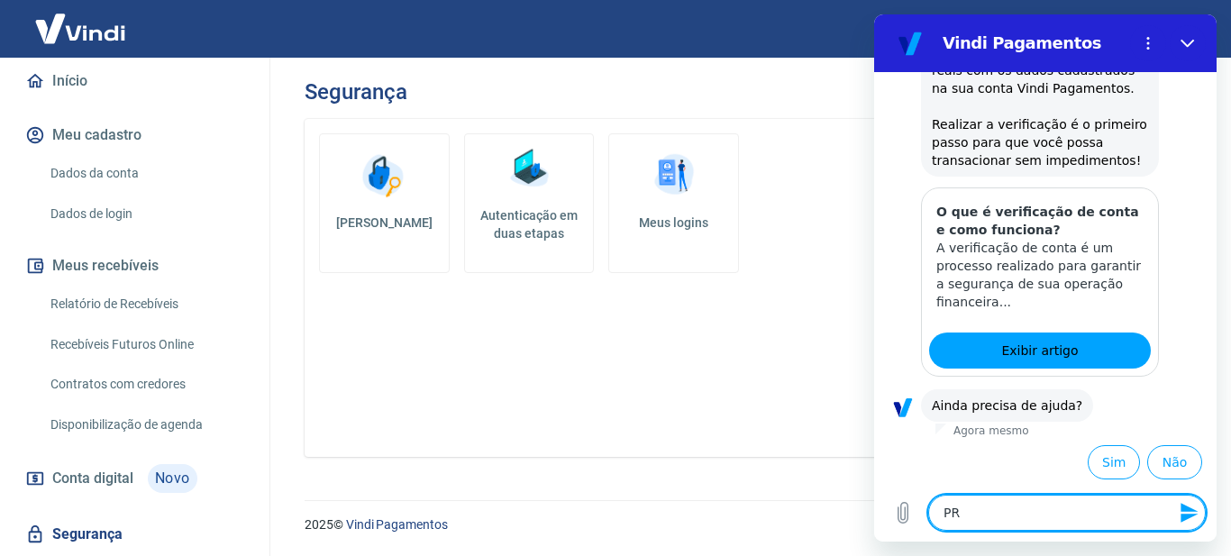
type textarea "PRE"
type textarea "x"
type textarea "PREC"
type textarea "x"
type textarea "PRECI"
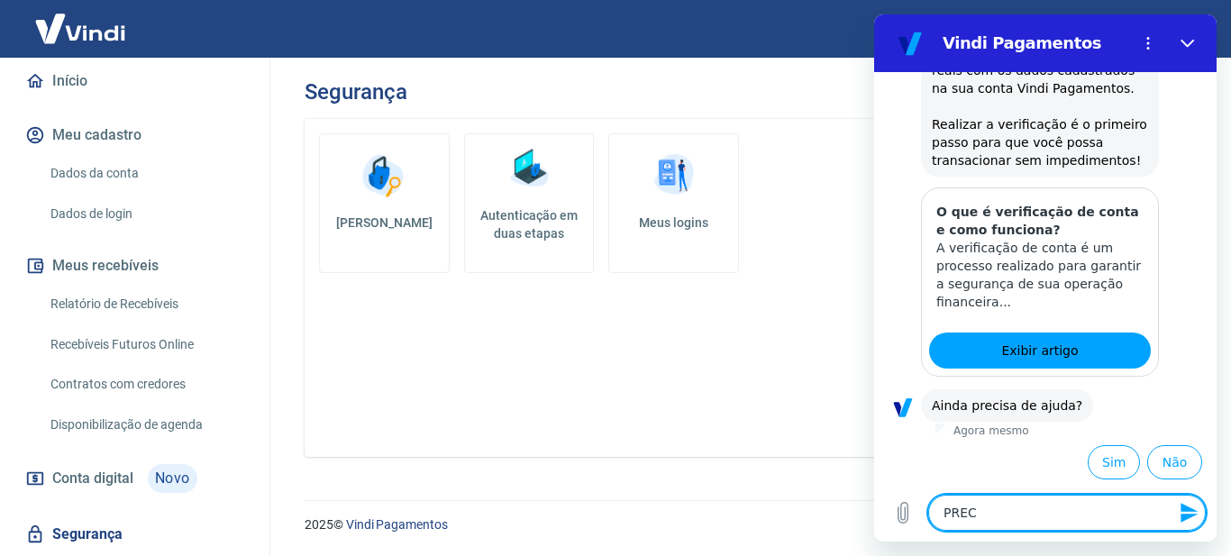
type textarea "x"
type textarea "PRECIS"
type textarea "x"
type textarea "PRECISO"
type textarea "x"
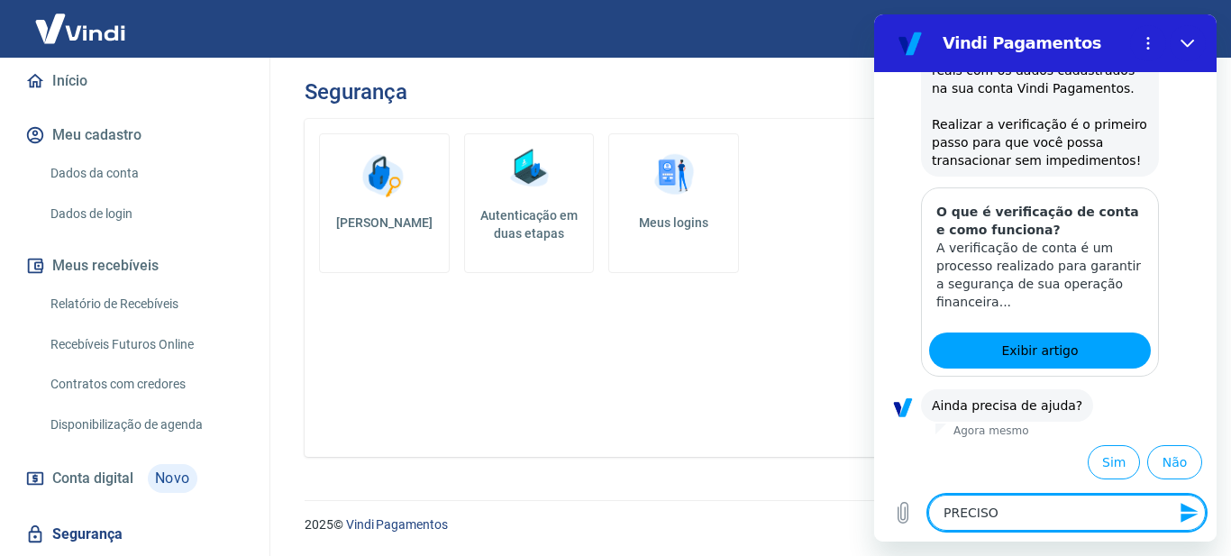
type textarea "PRECISO"
type textarea "x"
type textarea "PRECISO D"
type textarea "x"
type textarea "PRECISO DO"
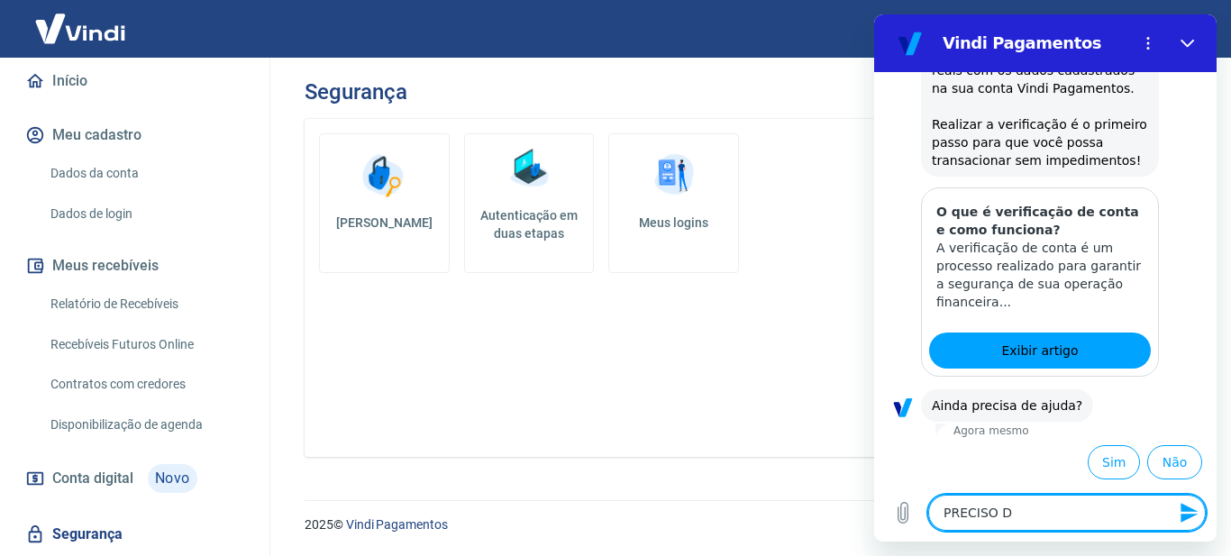
type textarea "x"
type textarea "PRECISO DO"
type textarea "x"
type textarea "PRECISO DO I"
type textarea "x"
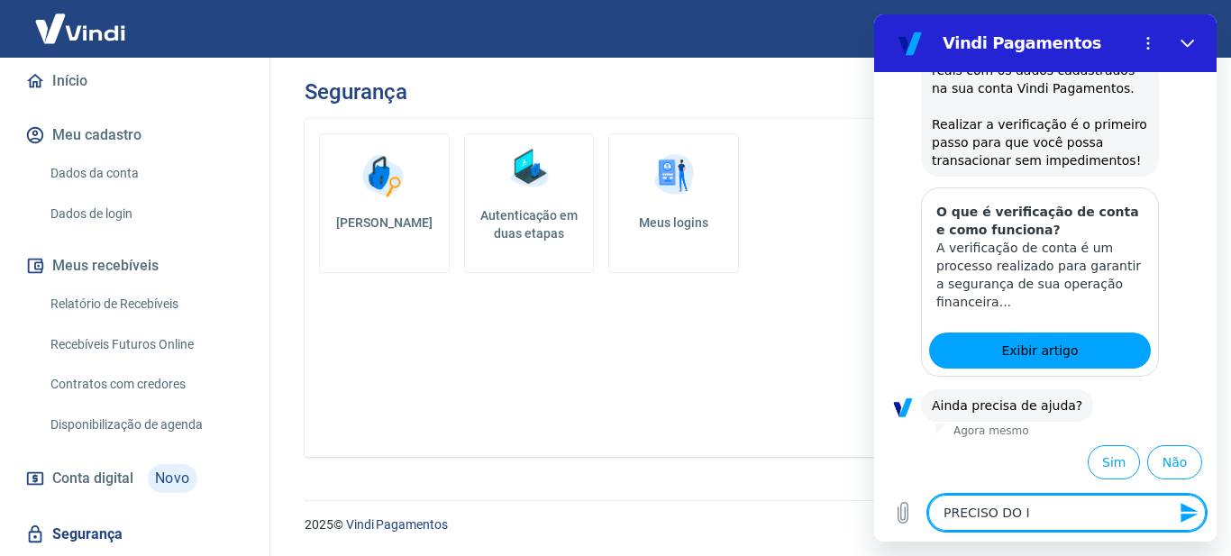
type textarea "PRECISO DO ID"
type textarea "x"
type textarea "PRECISO DO ID"
type textarea "x"
type textarea "PRECISO DO ID D"
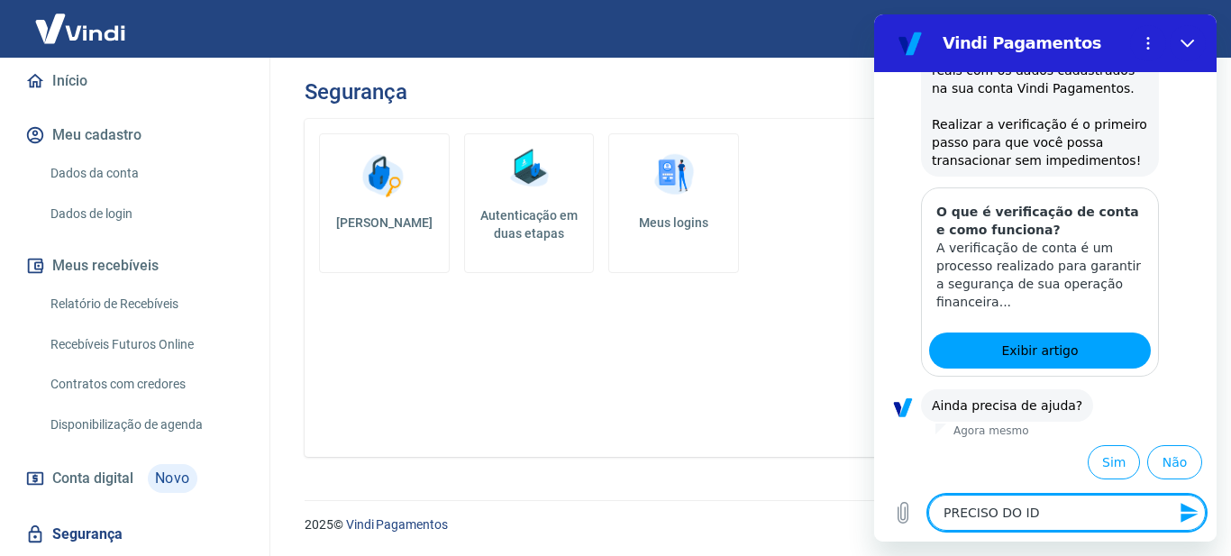
type textarea "x"
type textarea "PRECISO DO ID DA"
type textarea "x"
type textarea "PRECISO DO ID DA"
type textarea "x"
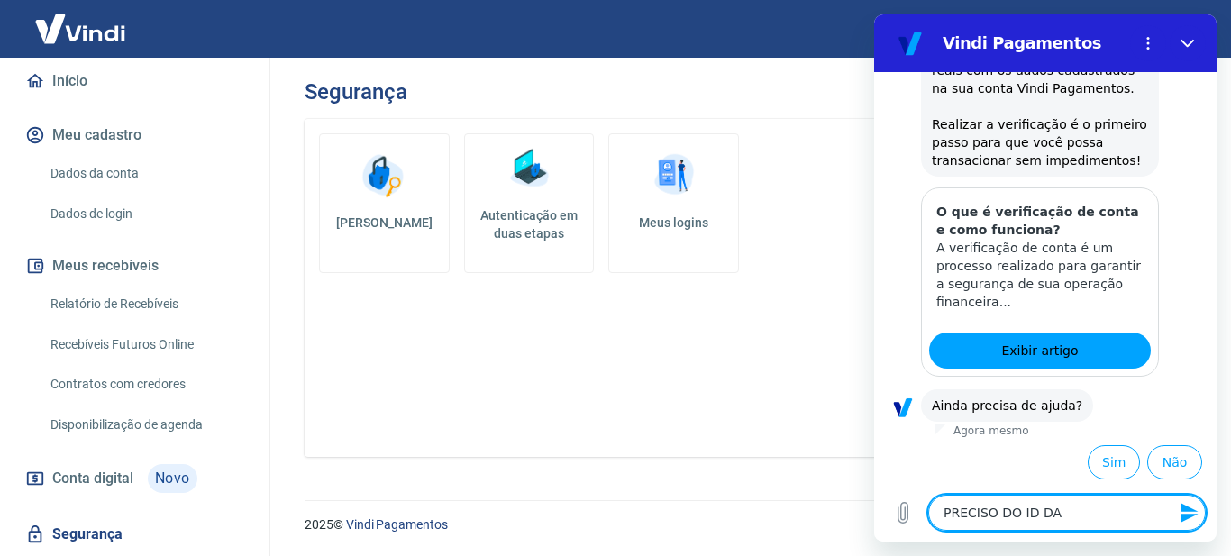
type textarea "PRECISO DO ID DA L"
type textarea "x"
type textarea "PRECISO DO ID DA LO"
type textarea "x"
type textarea "PRECISO DO ID DA LOJ"
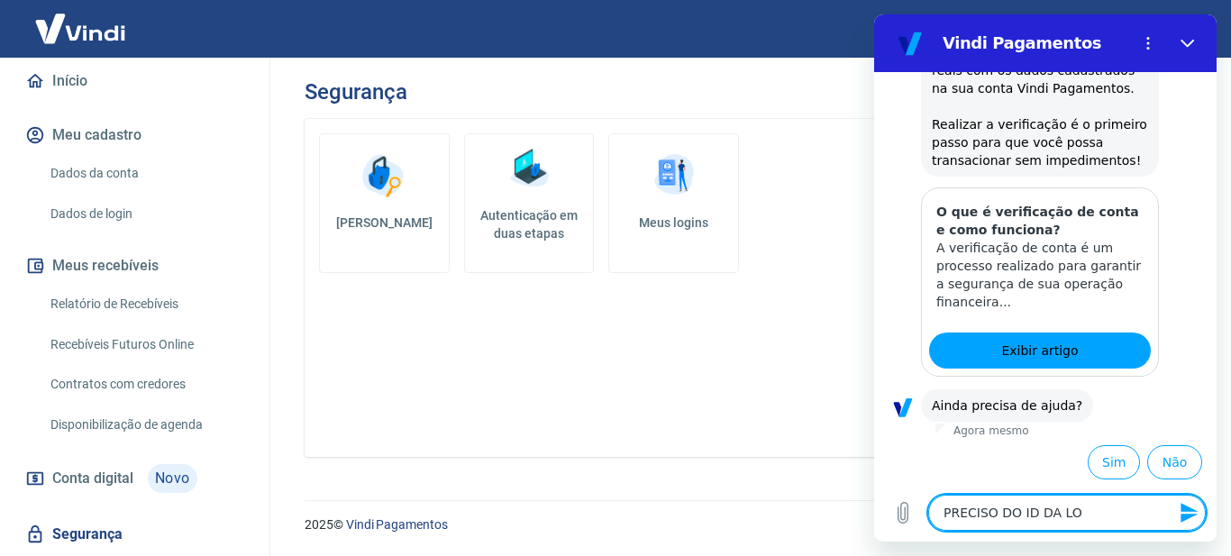
type textarea "x"
type textarea "PRECISO DO ID DA LOJA"
type textarea "x"
type textarea "PRECISO DO ID DA LOJA"
type textarea "x"
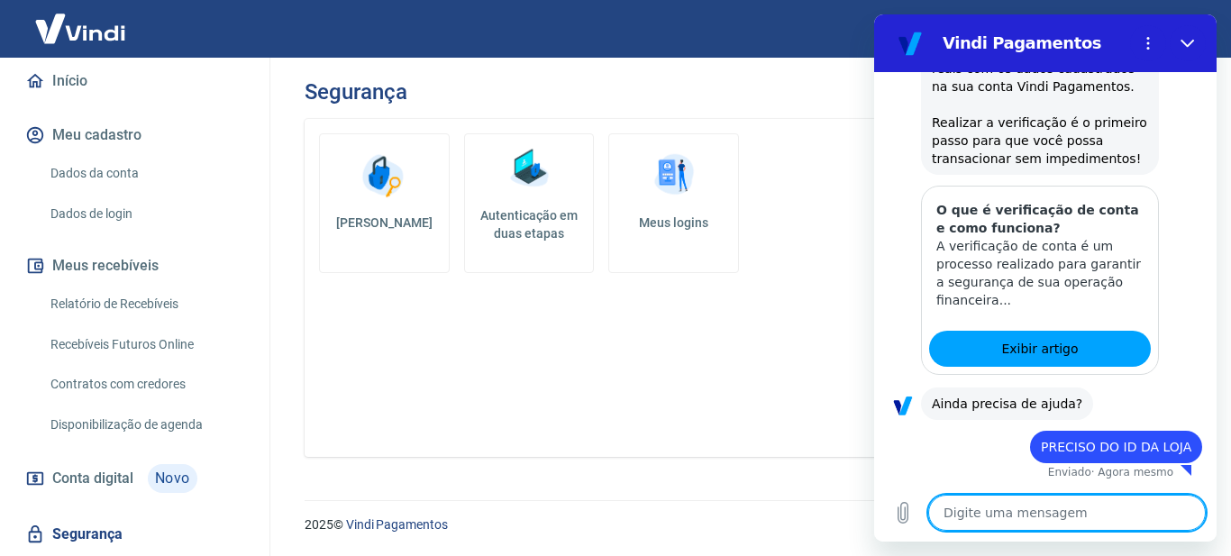
type textarea "x"
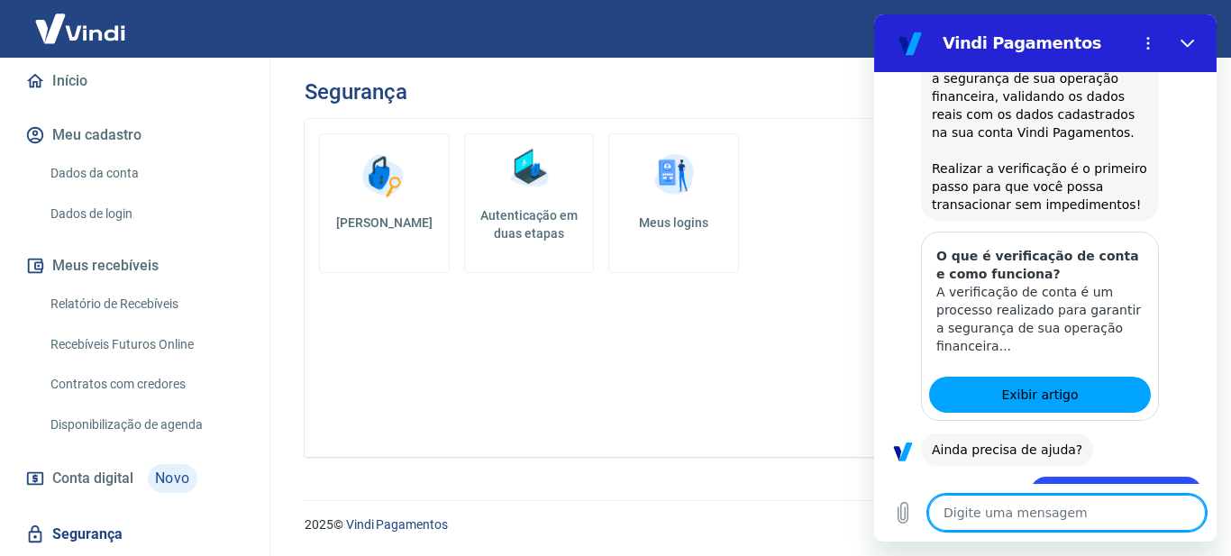
scroll to position [278, 0]
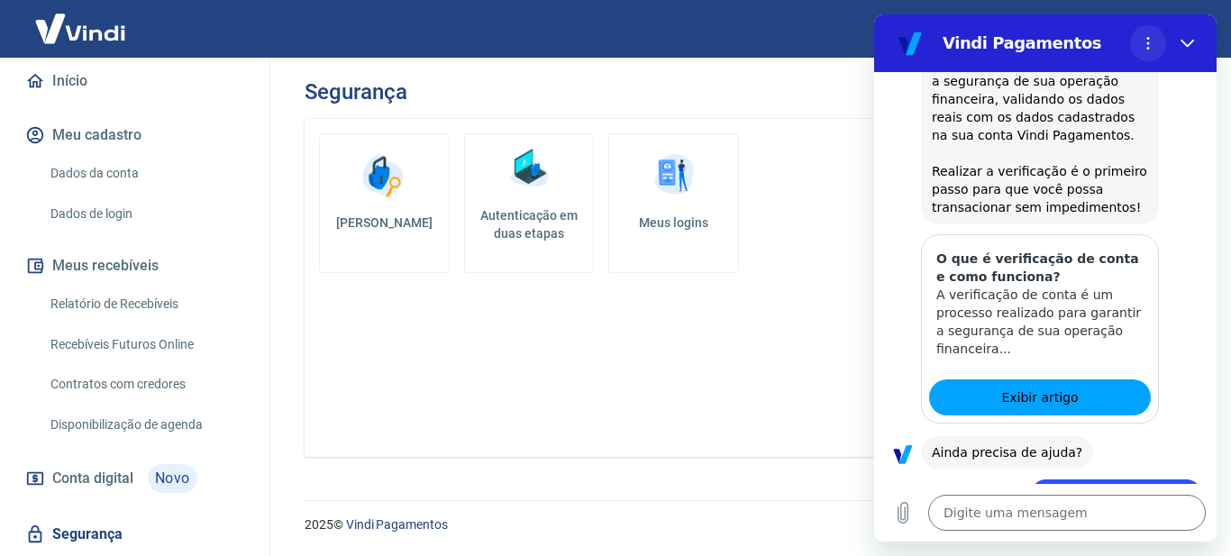
click at [1147, 30] on button "Menu de opções" at bounding box center [1148, 43] width 36 height 36
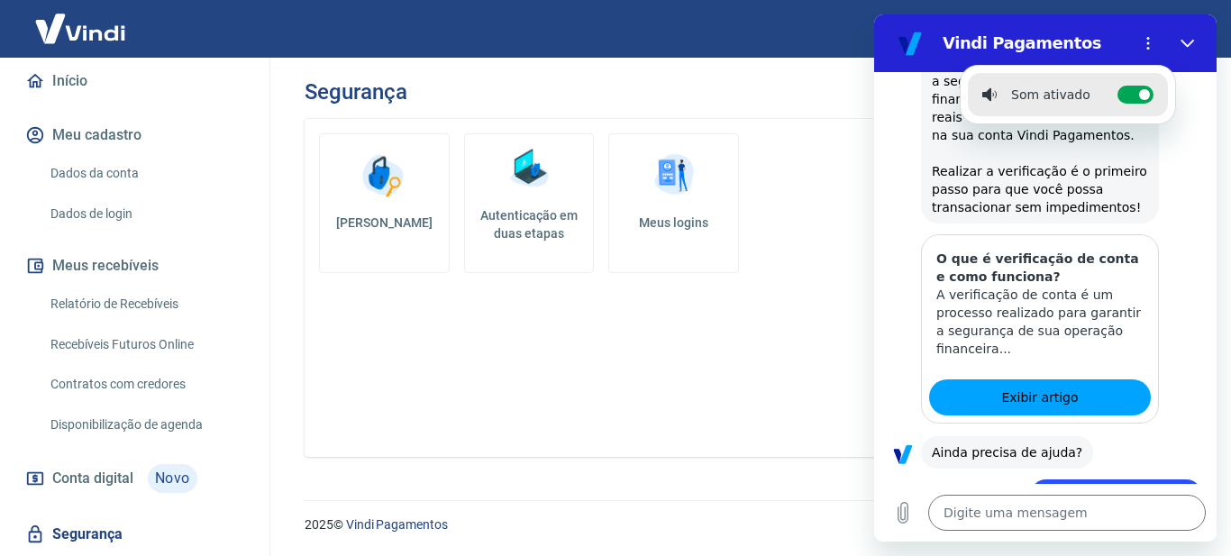
click at [1189, 184] on div "Vindi diz: A verificação de conta é um processo realizado para garantir a segur…" at bounding box center [1052, 125] width 328 height 196
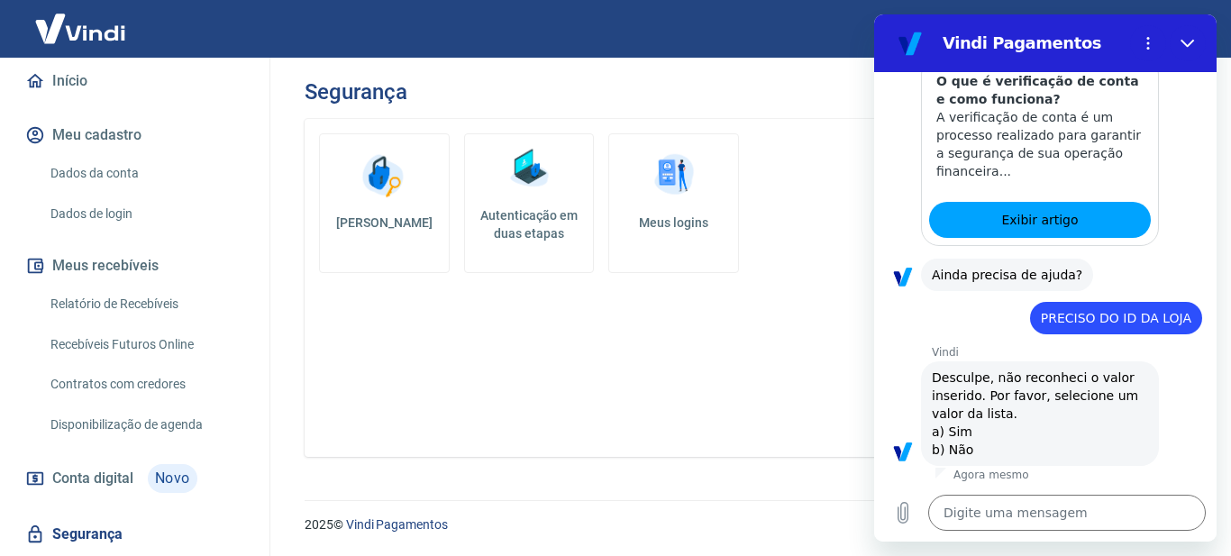
scroll to position [458, 0]
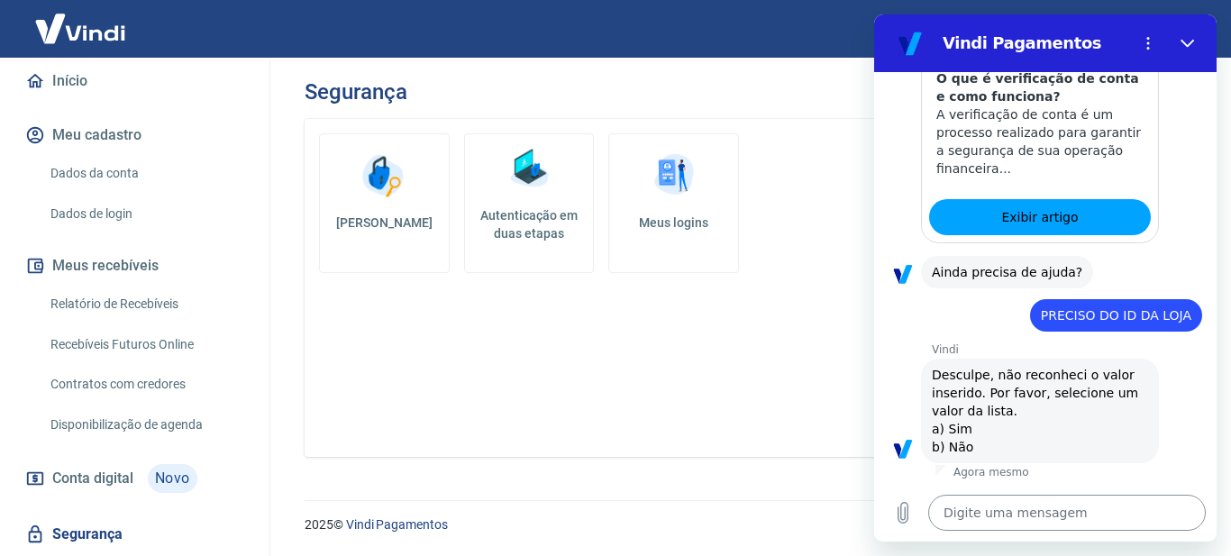
click at [1051, 499] on textarea at bounding box center [1067, 513] width 278 height 36
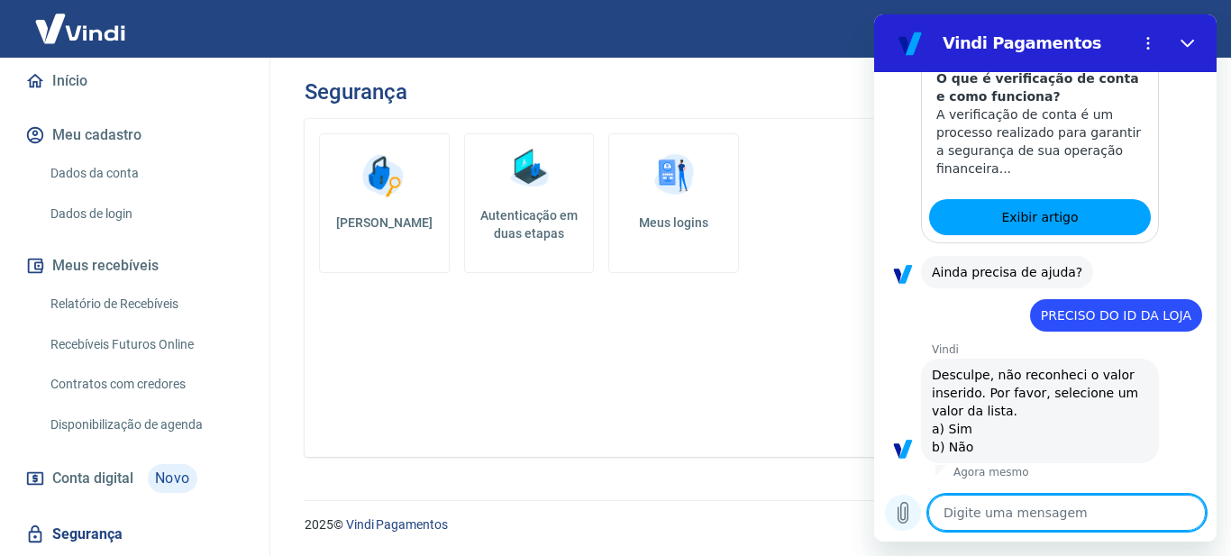
click at [897, 503] on icon "Carregar arquivo" at bounding box center [903, 513] width 22 height 22
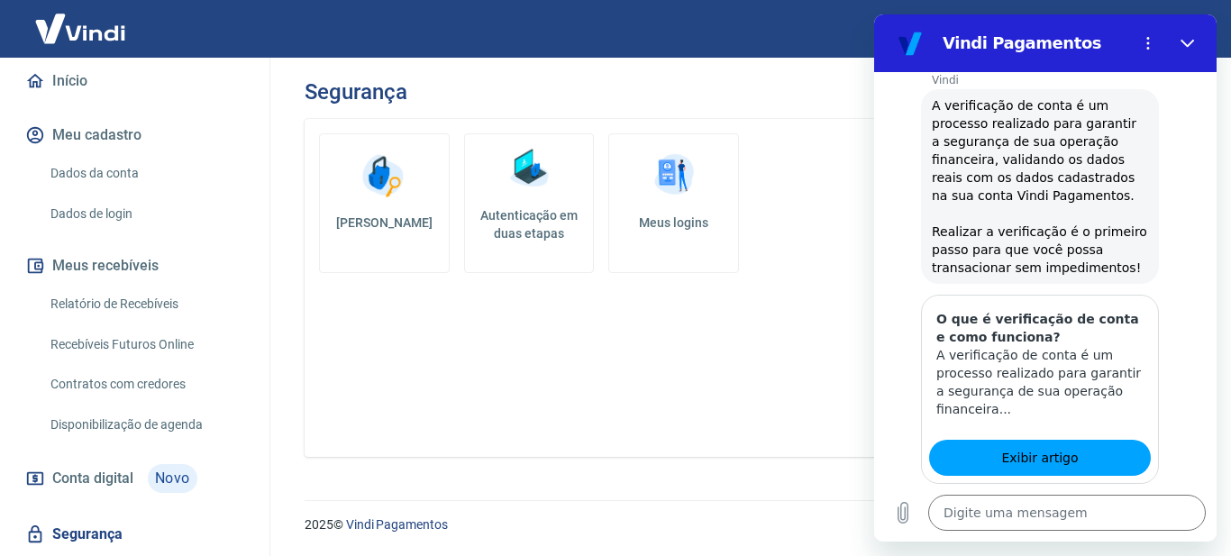
scroll to position [270, 0]
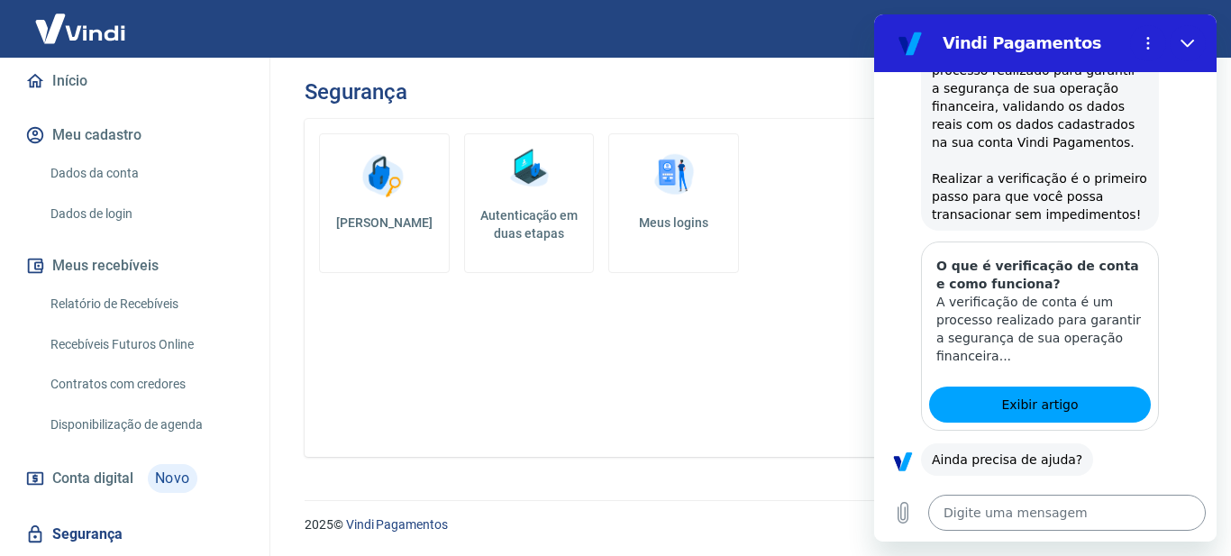
click at [1028, 520] on textarea at bounding box center [1067, 513] width 278 height 36
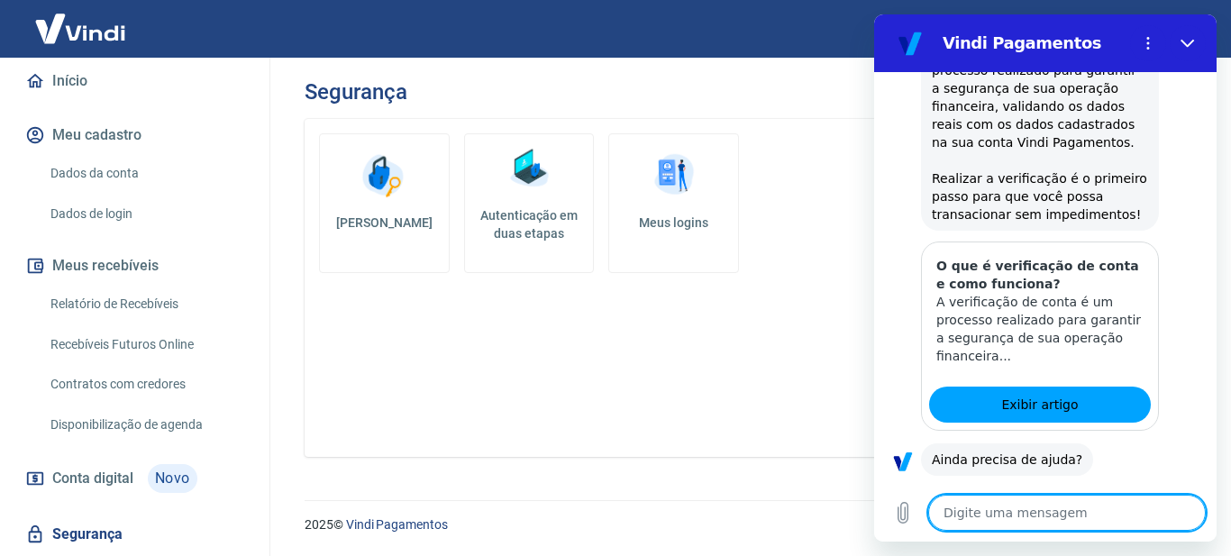
type textarea "O"
type textarea "x"
type textarea "OI"
type textarea "x"
type textarea "OII"
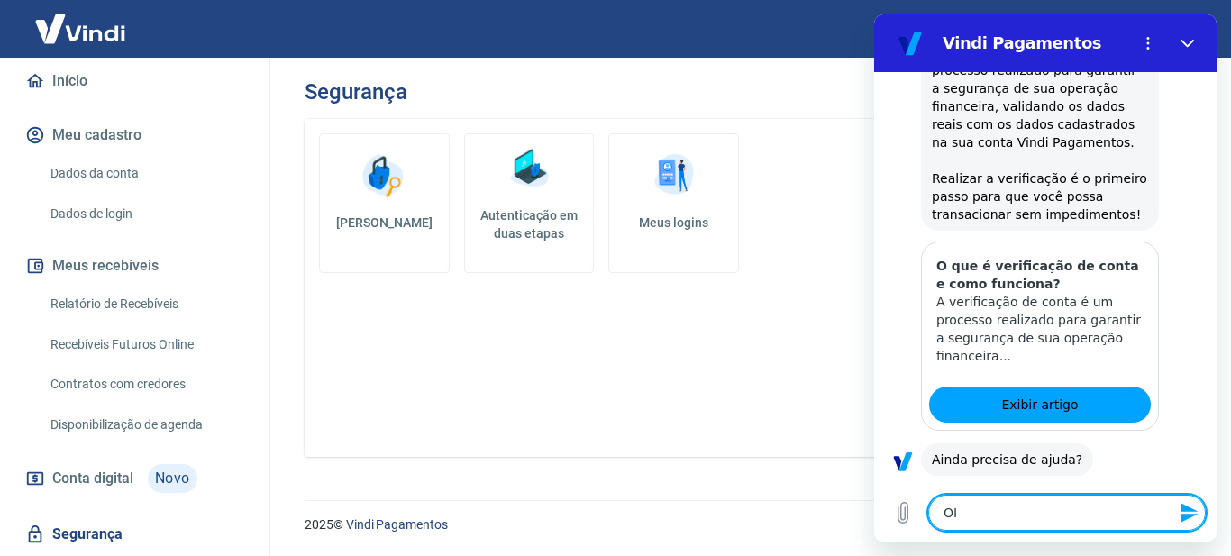
type textarea "x"
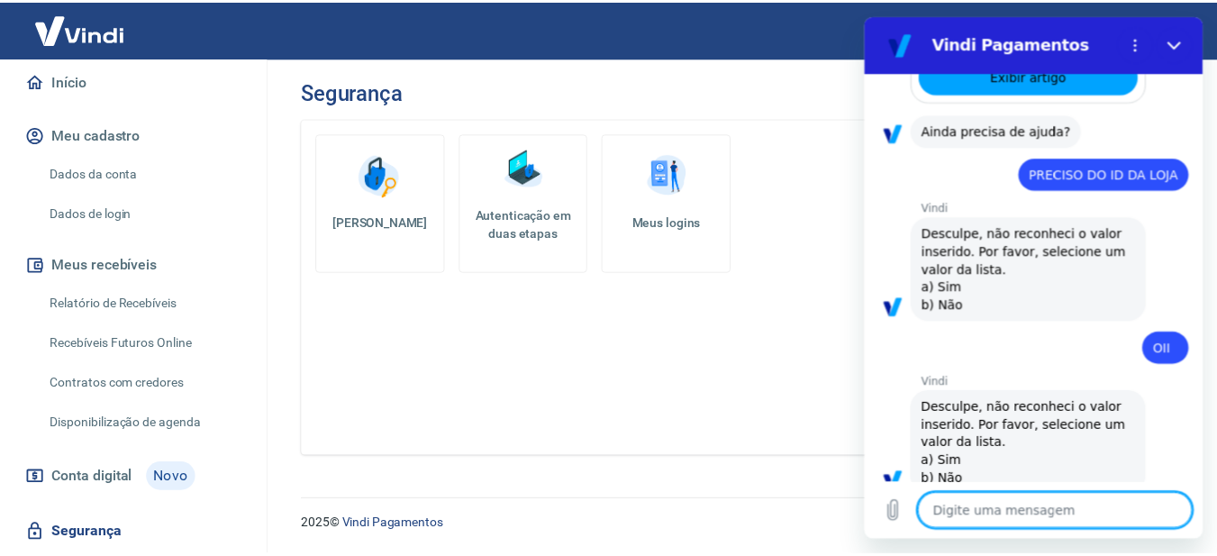
scroll to position [632, 0]
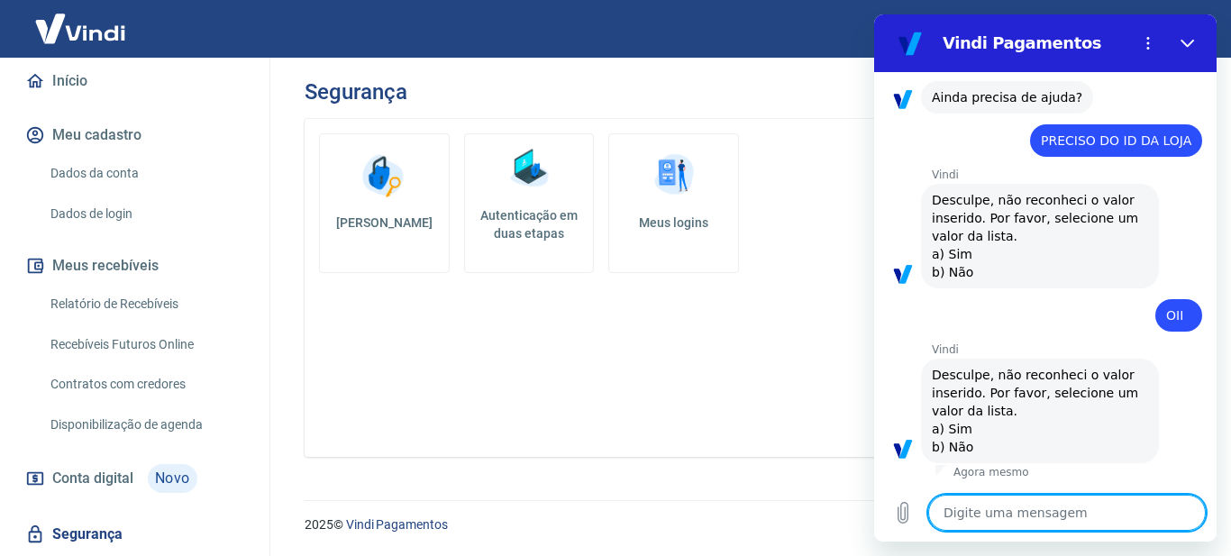
click at [118, 148] on button "Meu cadastro" at bounding box center [135, 135] width 226 height 40
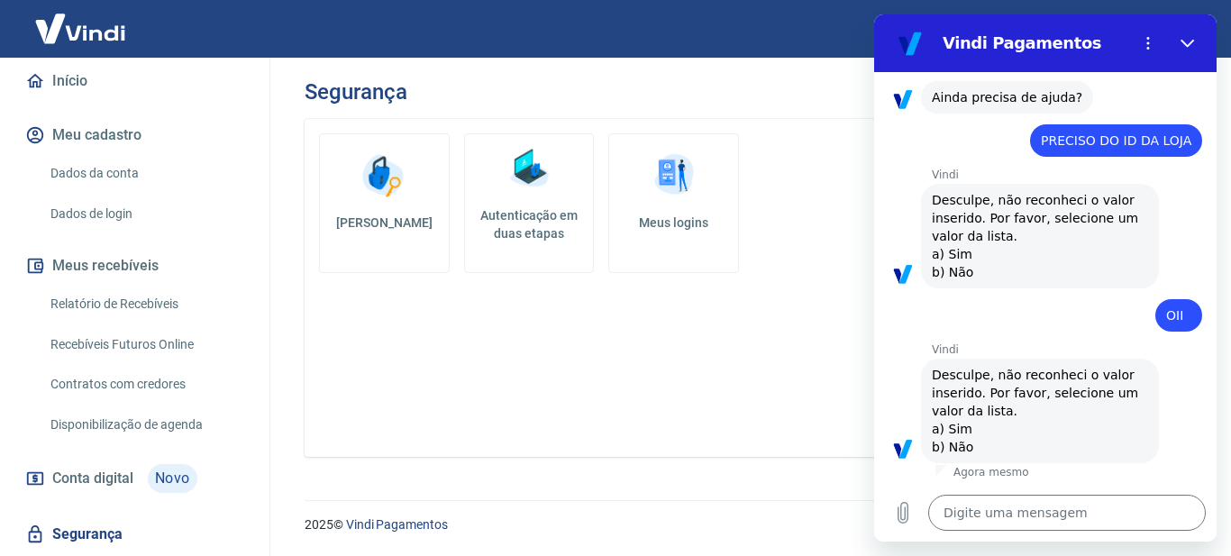
click at [133, 168] on link "Dados da conta" at bounding box center [145, 173] width 205 height 37
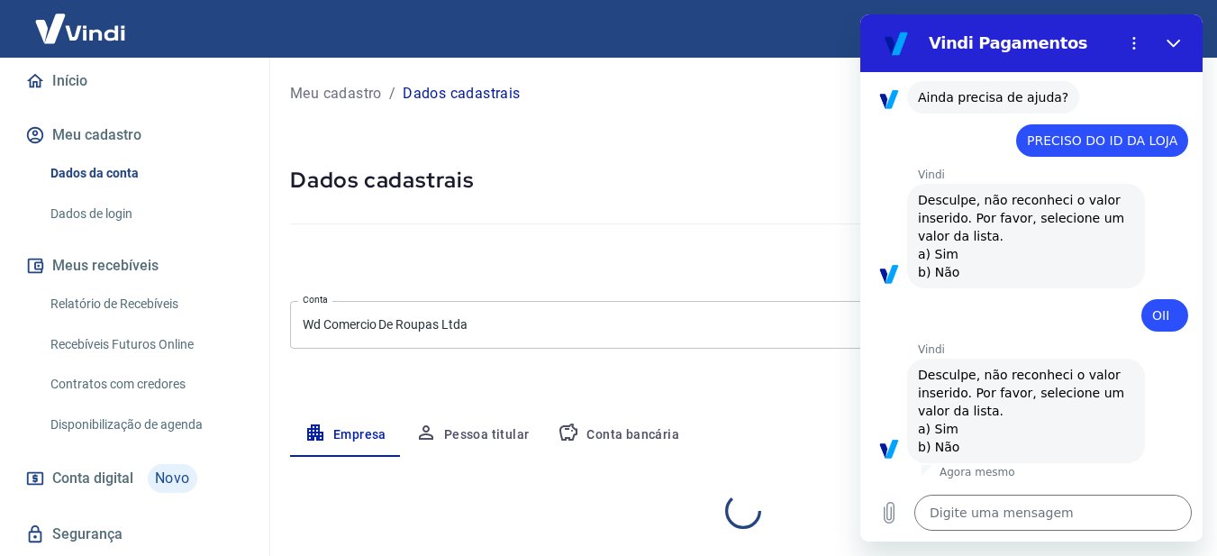
select select "GO"
click at [645, 246] on div "Cancelar conta" at bounding box center [742, 262] width 905 height 33
click at [714, 238] on div at bounding box center [742, 220] width 905 height 51
drag, startPoint x: 783, startPoint y: 141, endPoint x: 185, endPoint y: 63, distance: 603.4
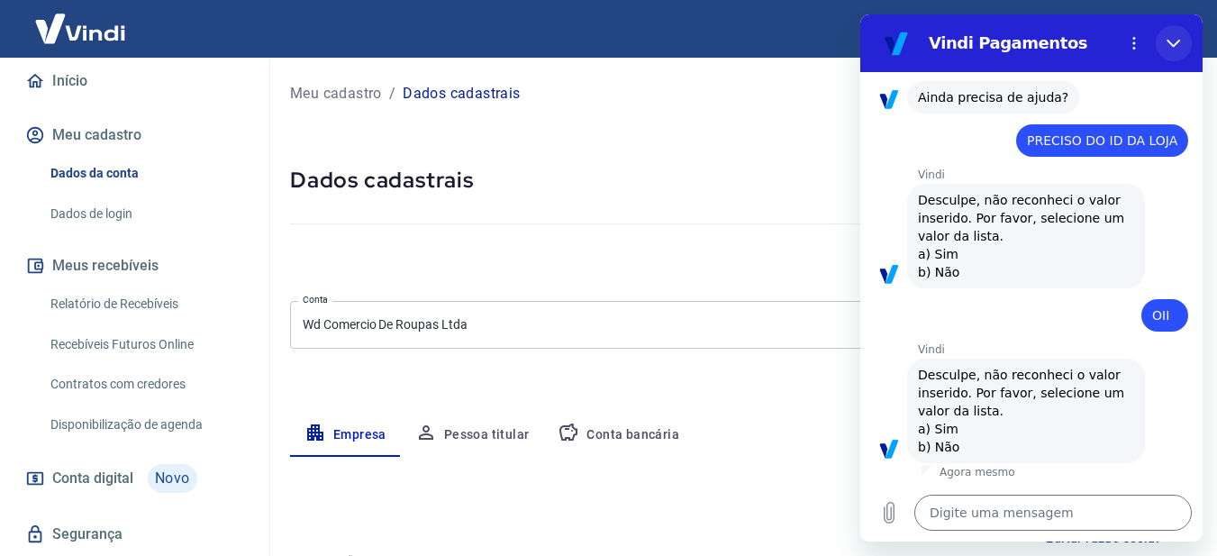
click at [1172, 43] on icon "Fechar" at bounding box center [1174, 43] width 14 height 14
type textarea "x"
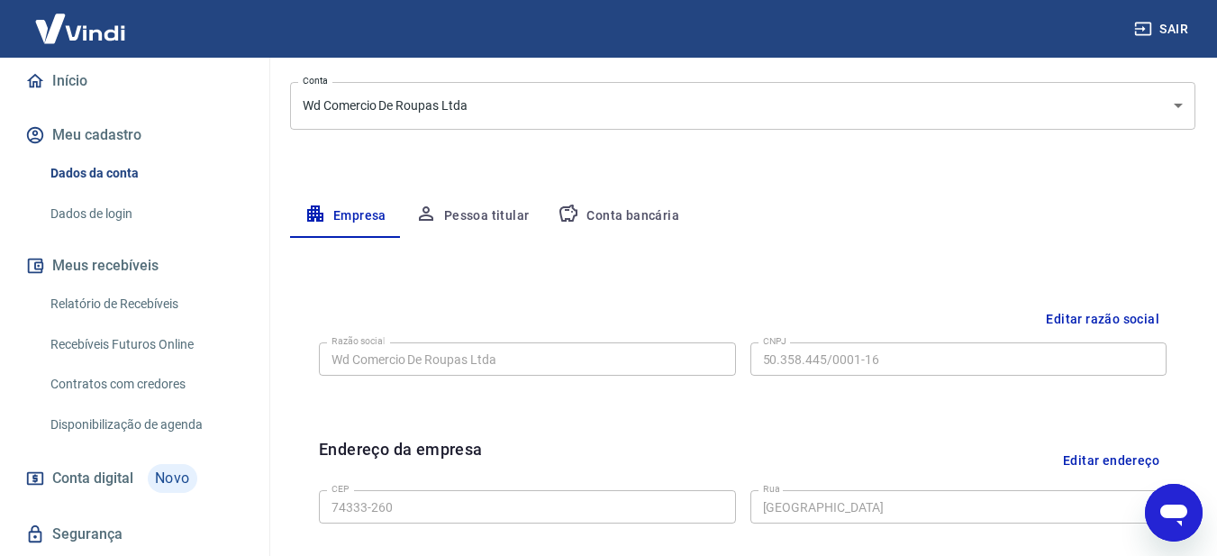
scroll to position [203, 0]
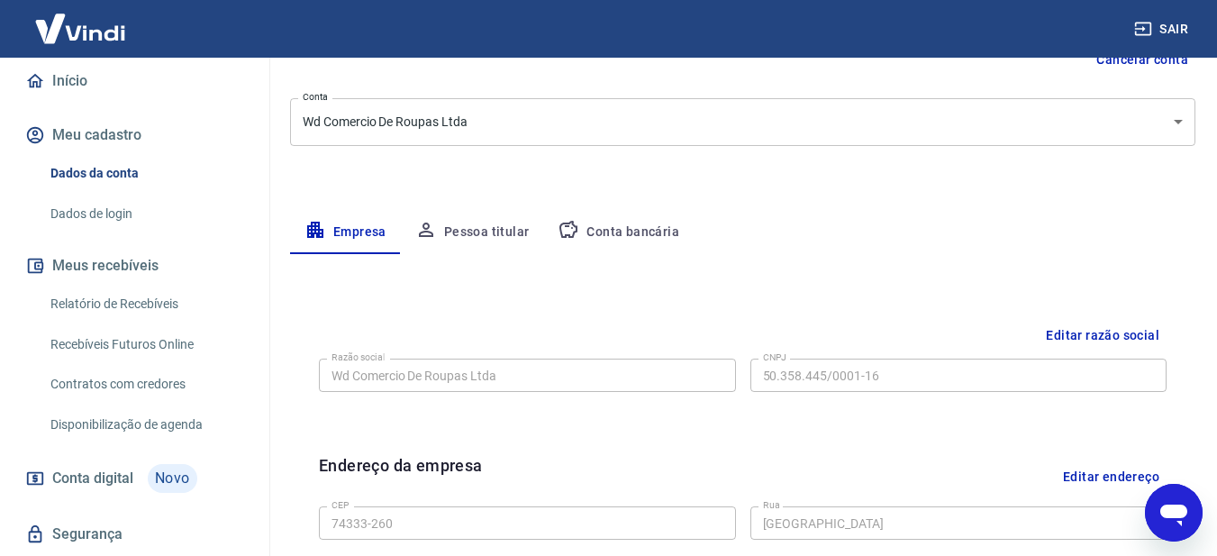
click at [105, 214] on link "Dados de login" at bounding box center [145, 214] width 205 height 37
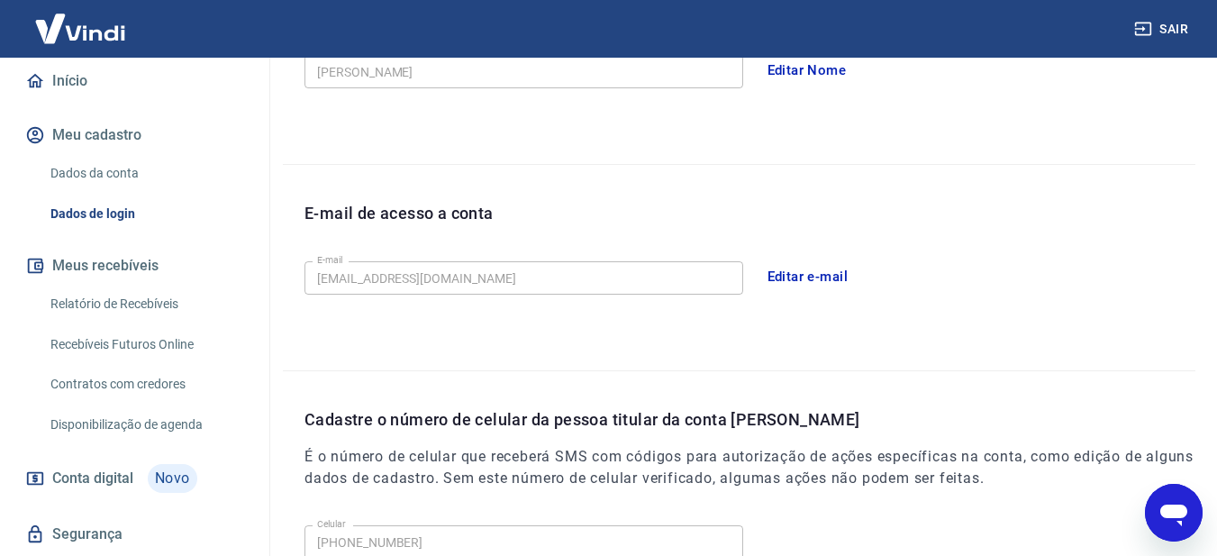
scroll to position [383, 0]
